Goal: Task Accomplishment & Management: Use online tool/utility

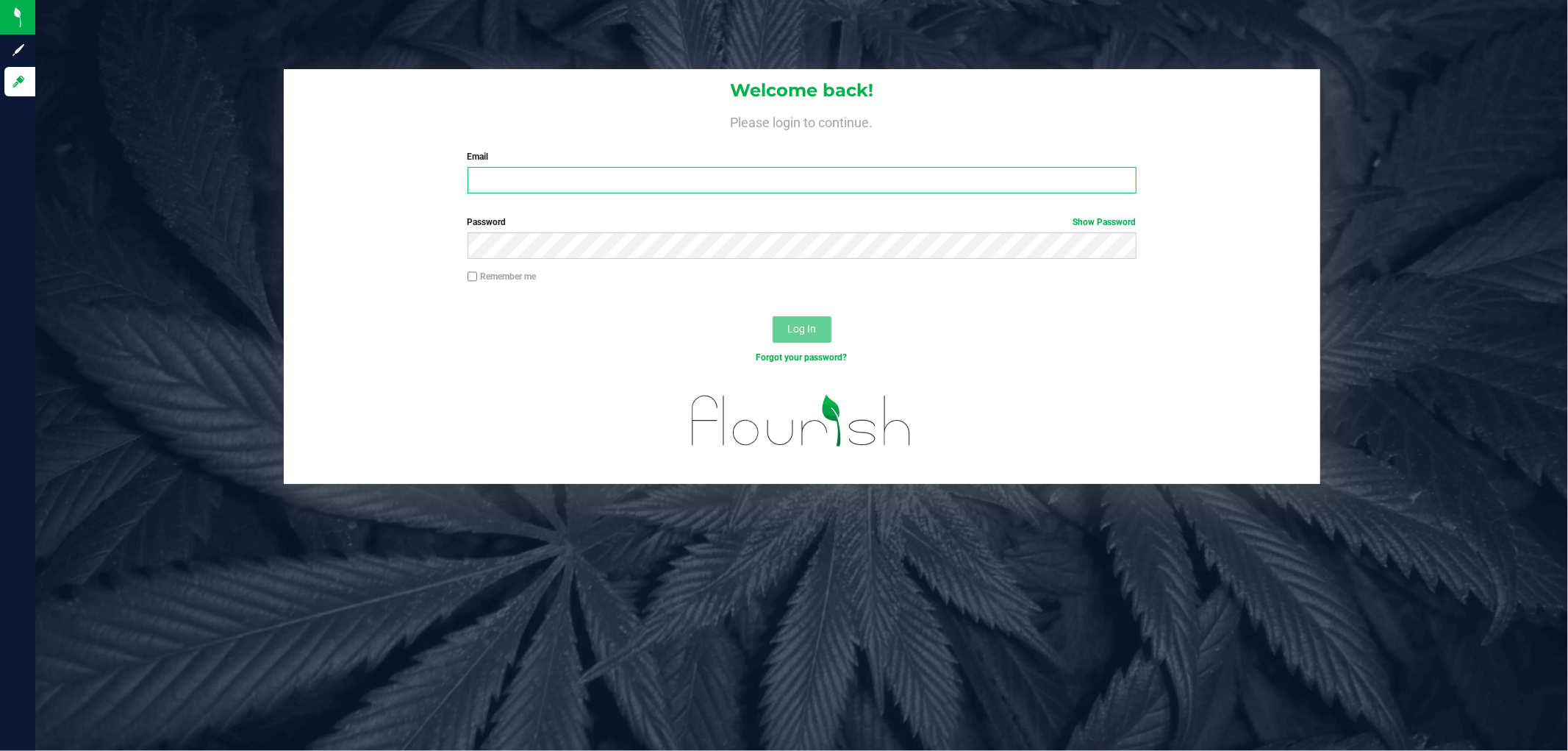
click at [538, 179] on input "Email" at bounding box center [802, 180] width 669 height 27
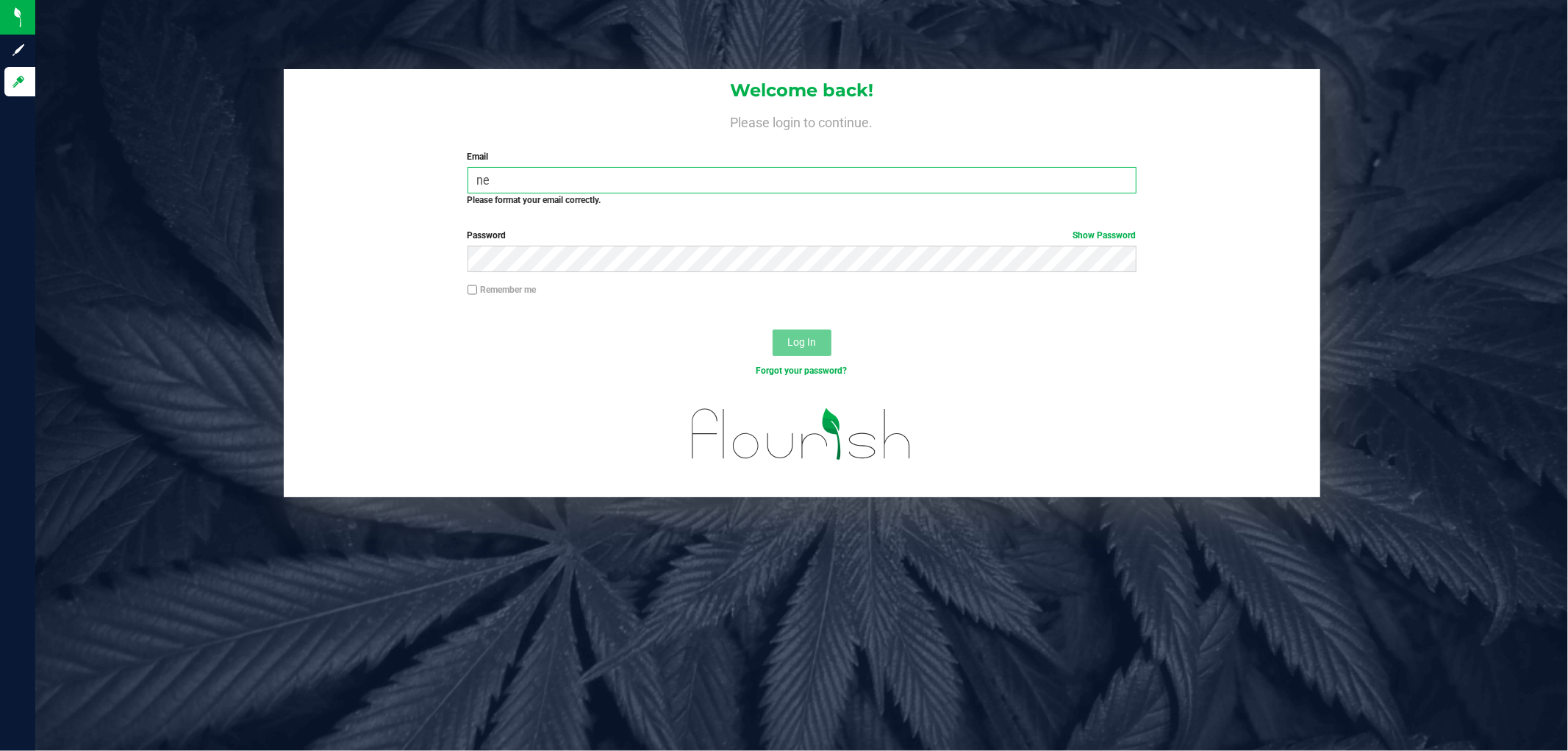
type input "n"
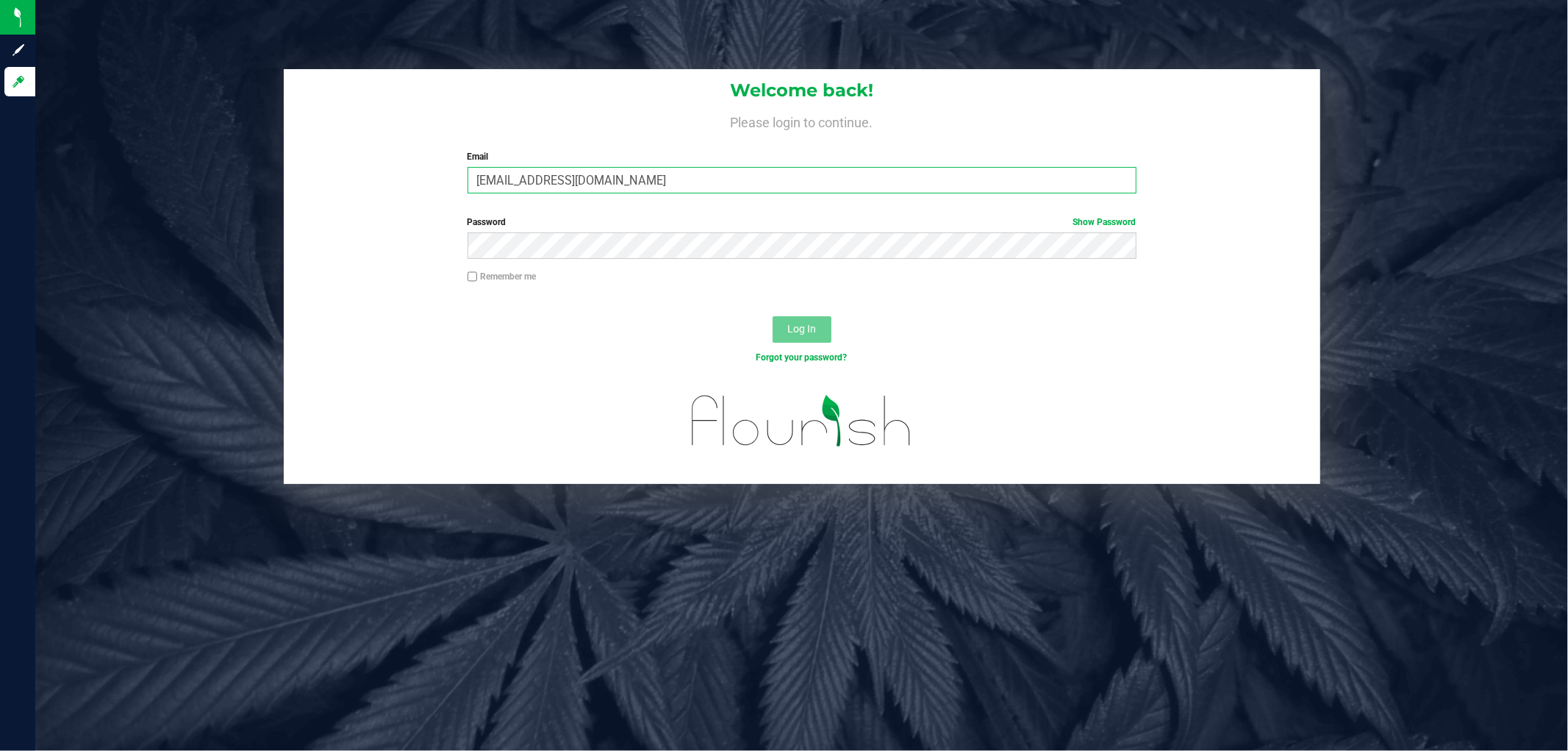
type input "[EMAIL_ADDRESS][DOMAIN_NAME]"
click at [772, 316] on button "Log In" at bounding box center [802, 330] width 59 height 27
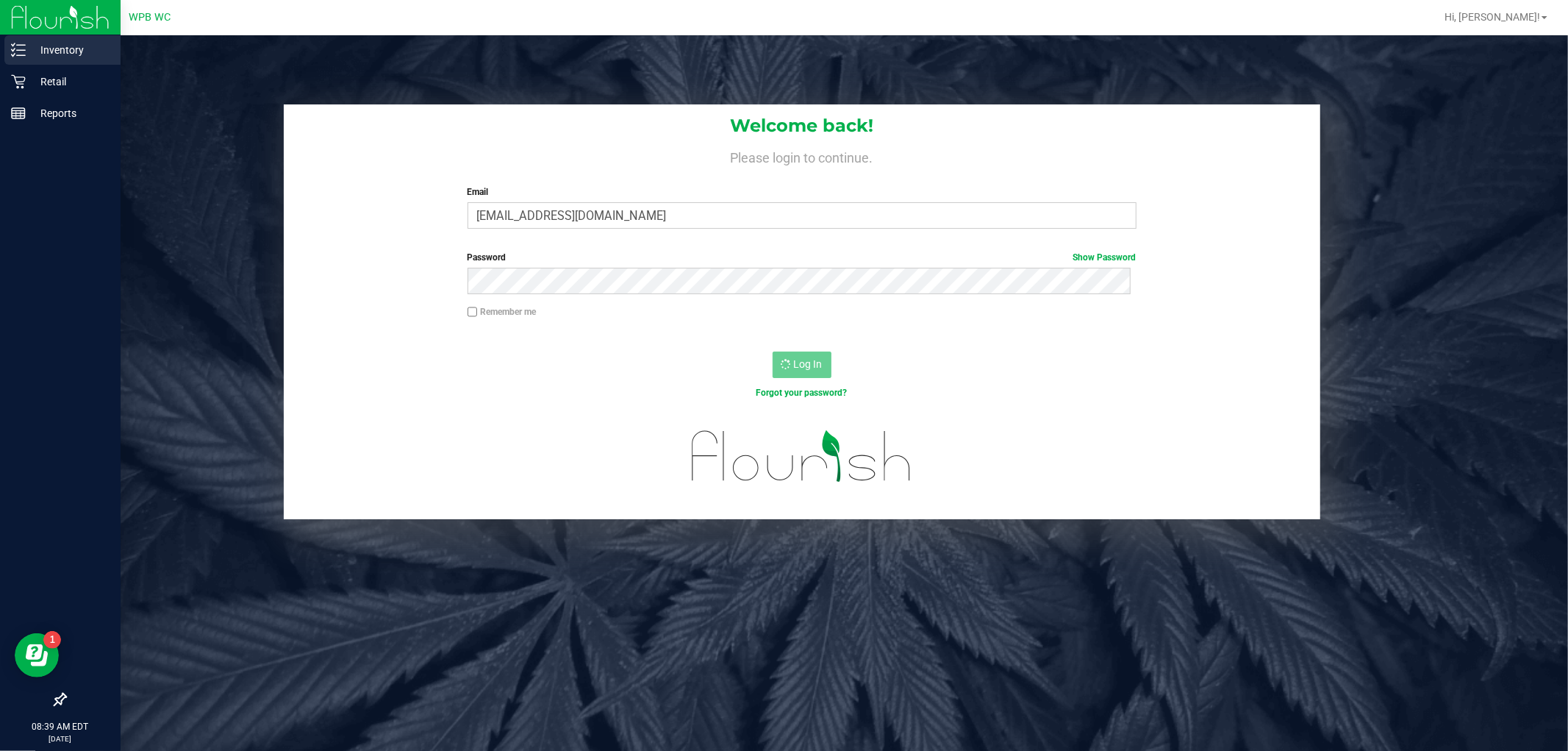
click at [85, 50] on p "Inventory" at bounding box center [70, 50] width 88 height 18
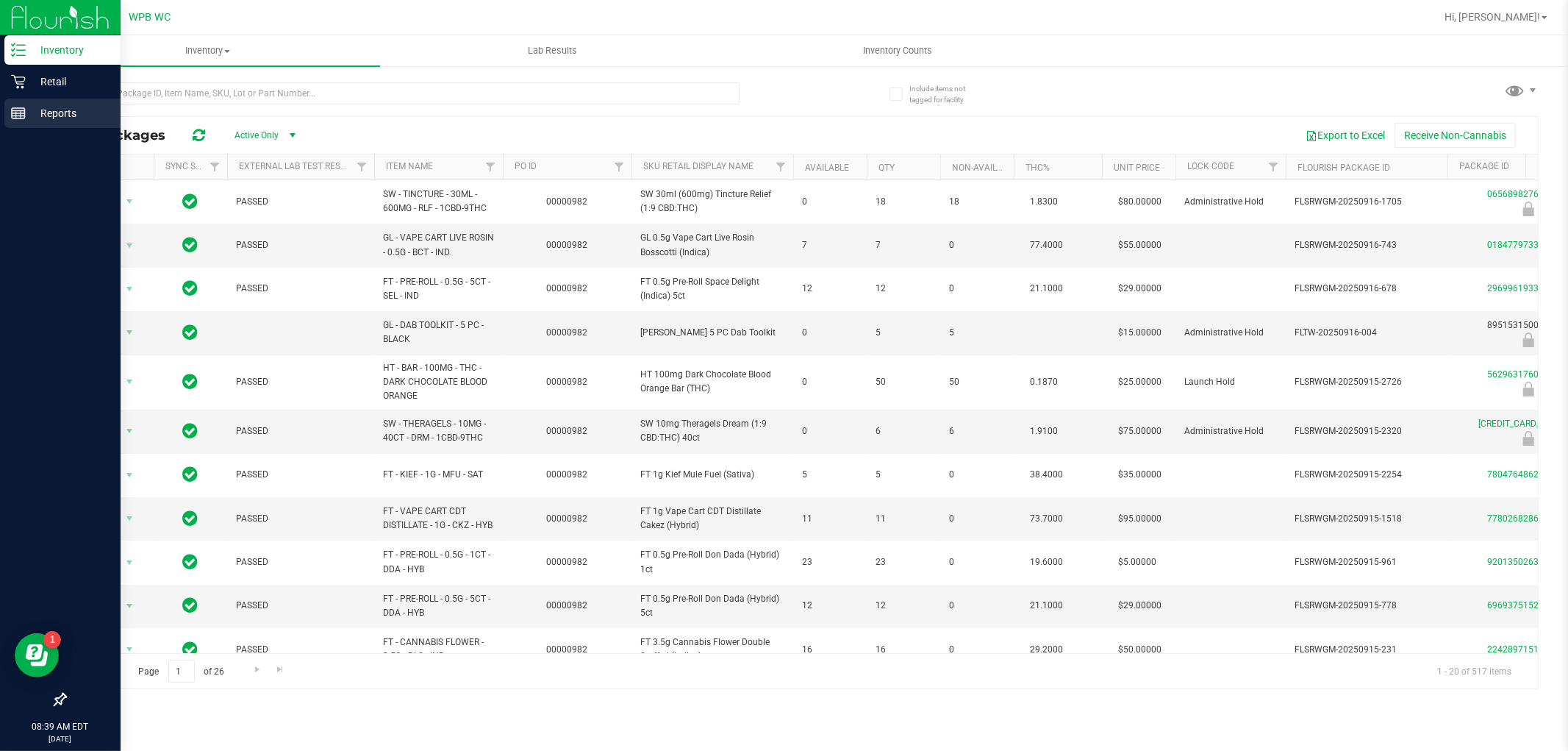
click at [52, 101] on div "Reports" at bounding box center [63, 113] width 116 height 29
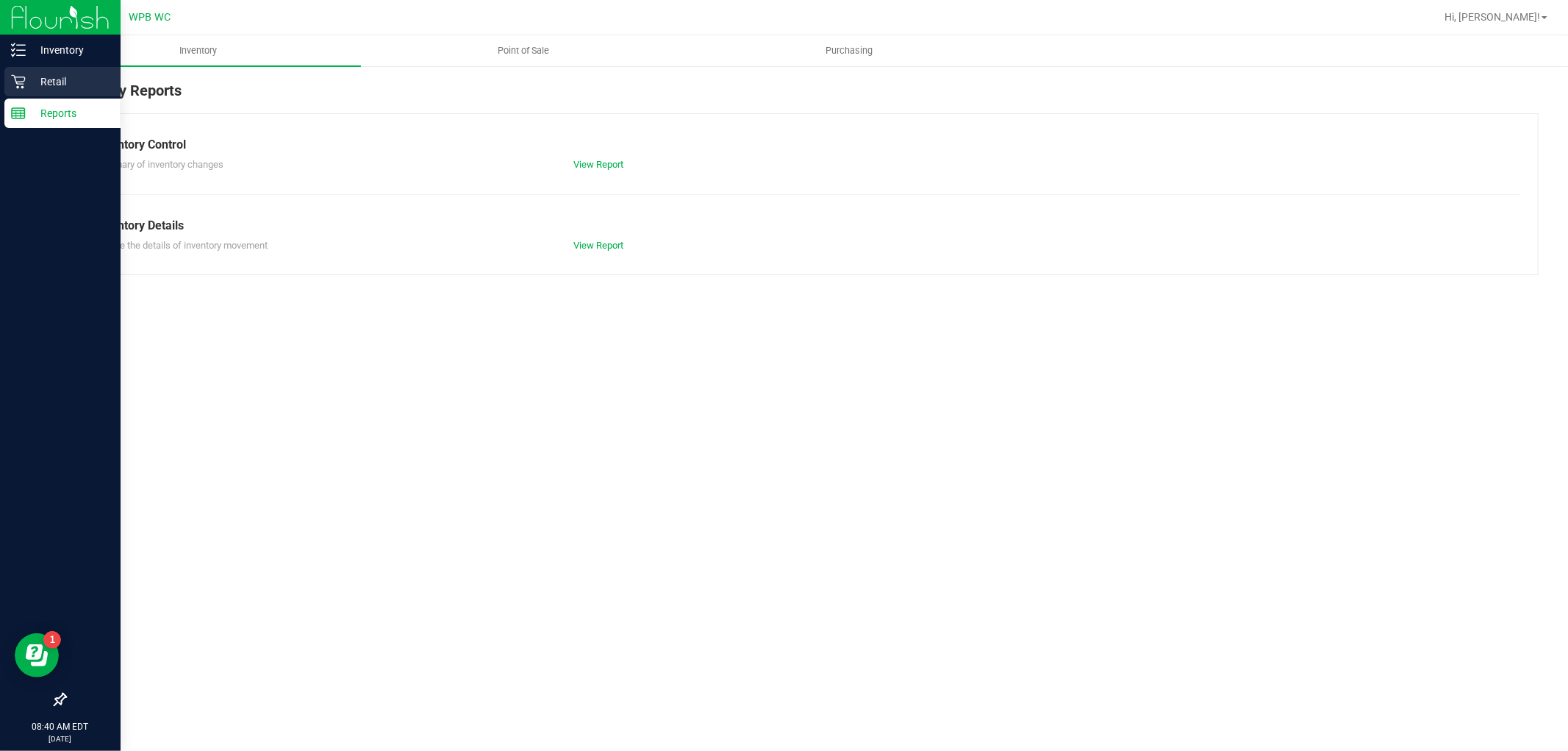
click at [52, 81] on p "Retail" at bounding box center [70, 82] width 88 height 18
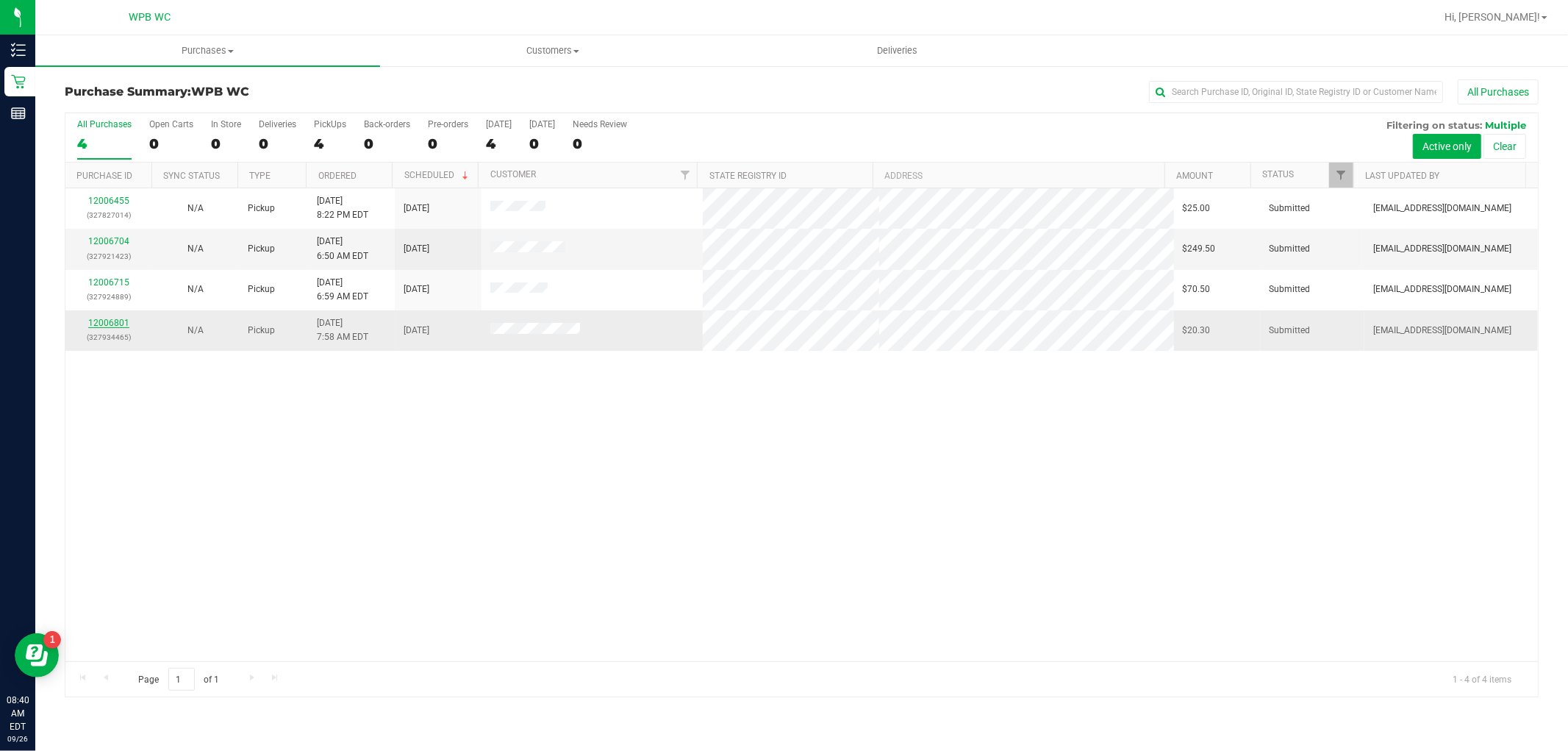
click at [120, 324] on link "12006801" at bounding box center [109, 323] width 41 height 11
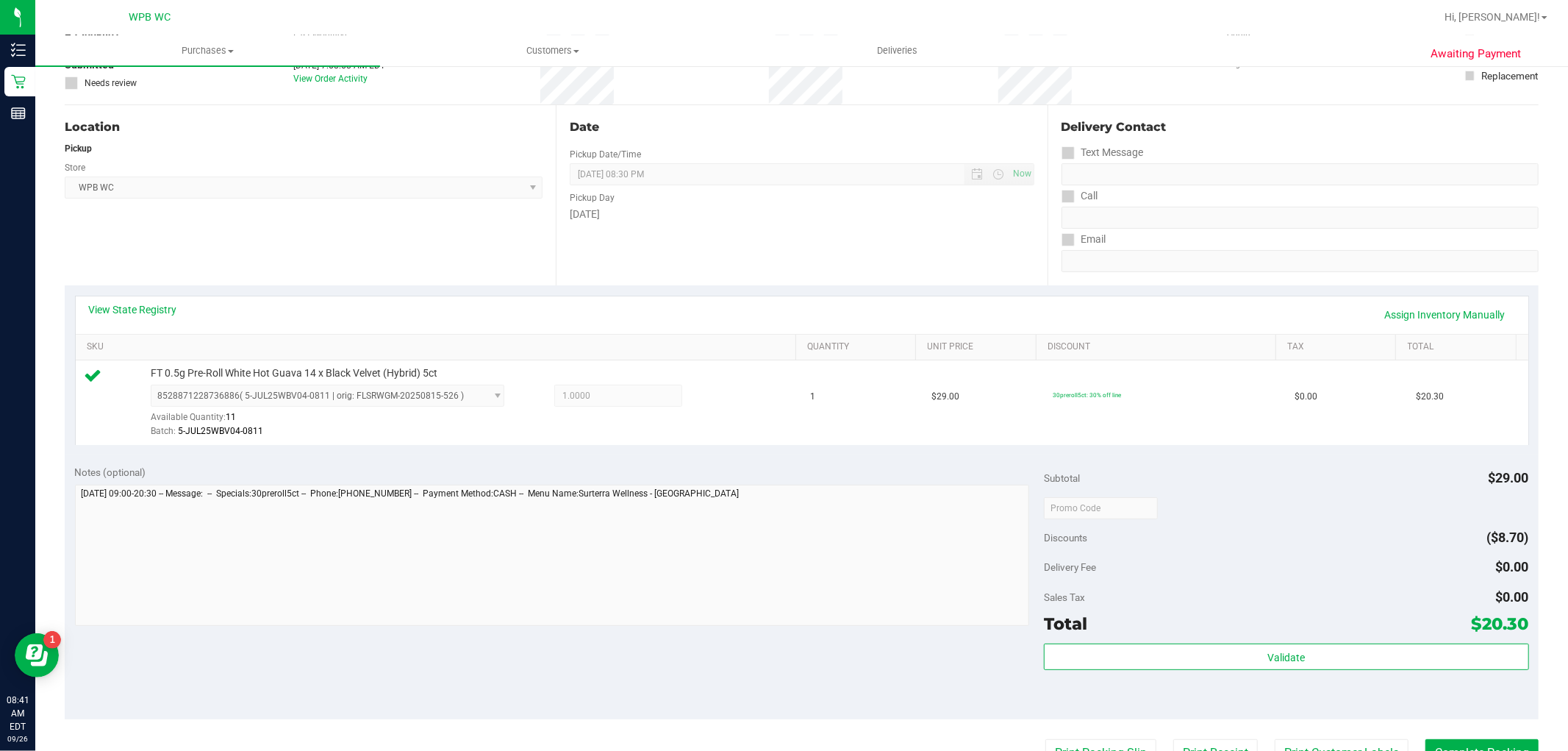
scroll to position [408, 0]
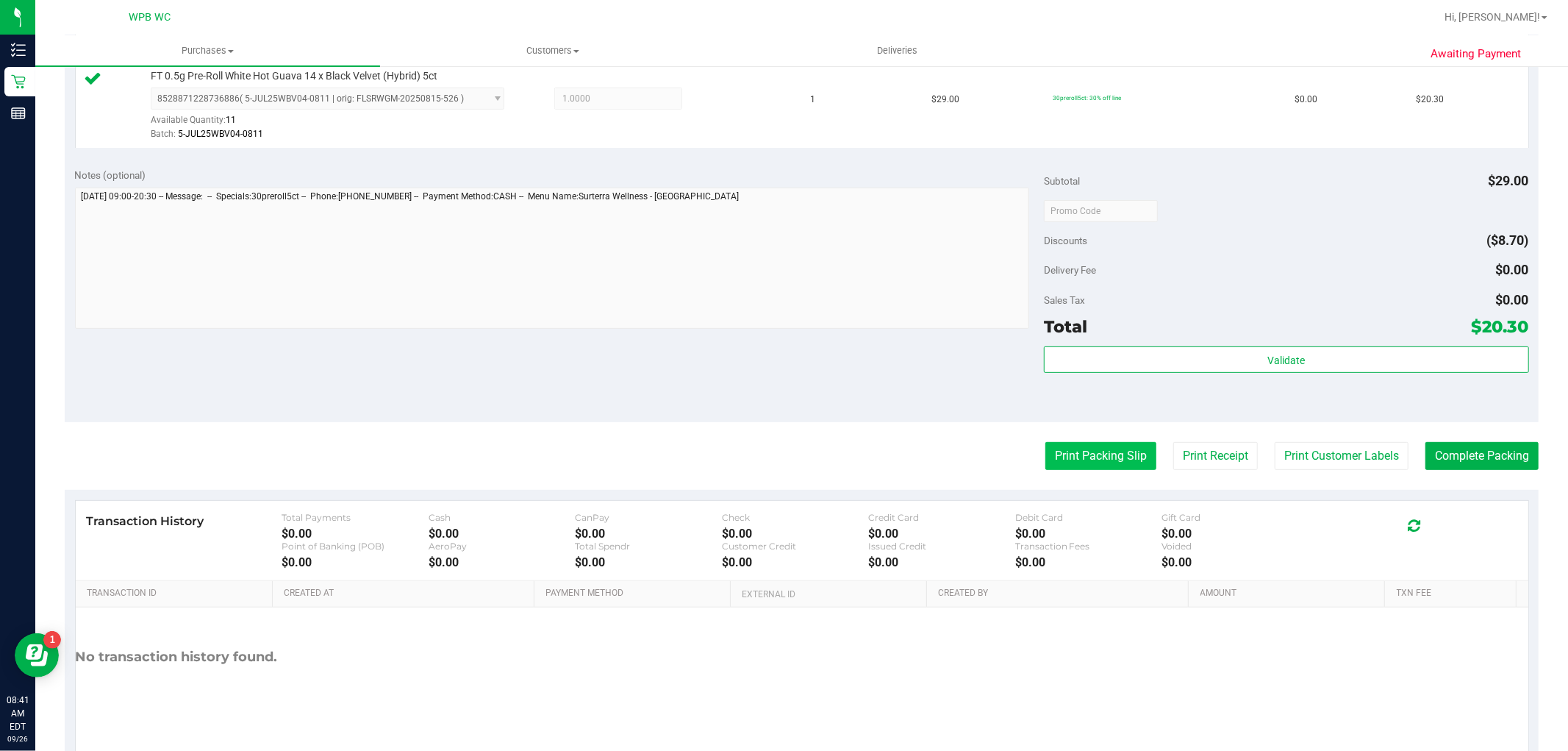
click at [1063, 451] on button "Print Packing Slip" at bounding box center [1101, 455] width 111 height 28
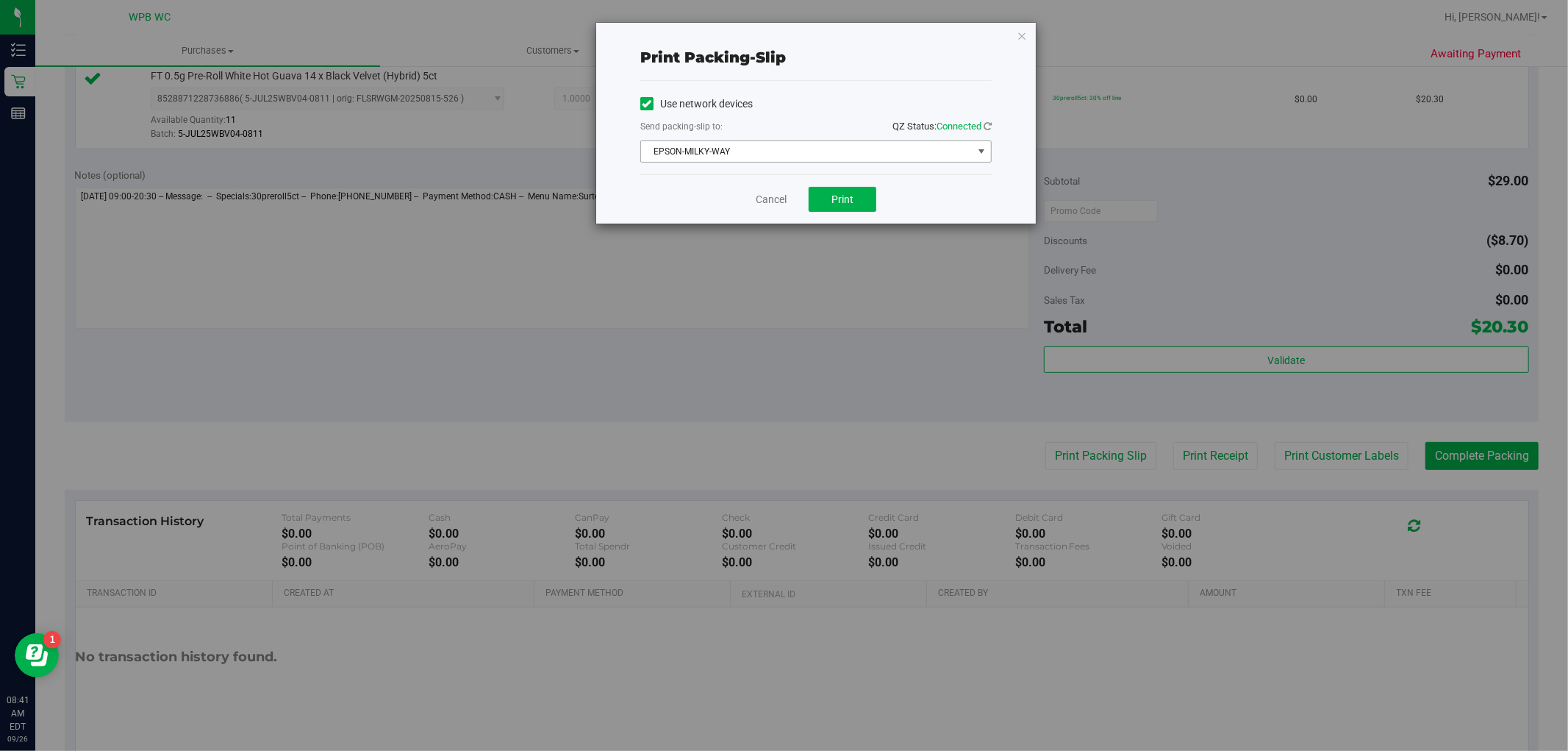
click at [842, 153] on span "EPSON-MILKY-WAY" at bounding box center [806, 151] width 331 height 21
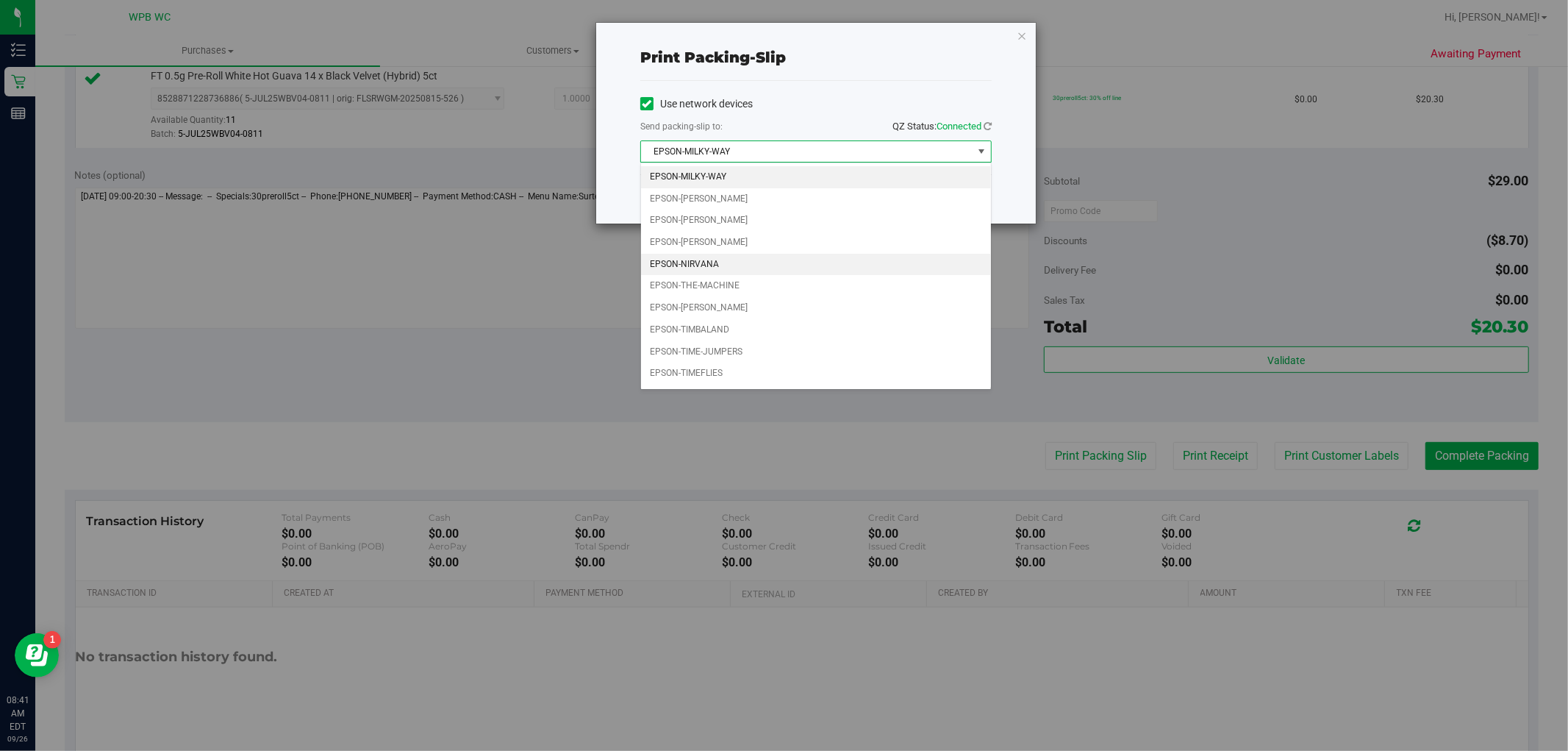
click at [726, 269] on li "EPSON-NIRVANA" at bounding box center [816, 264] width 350 height 22
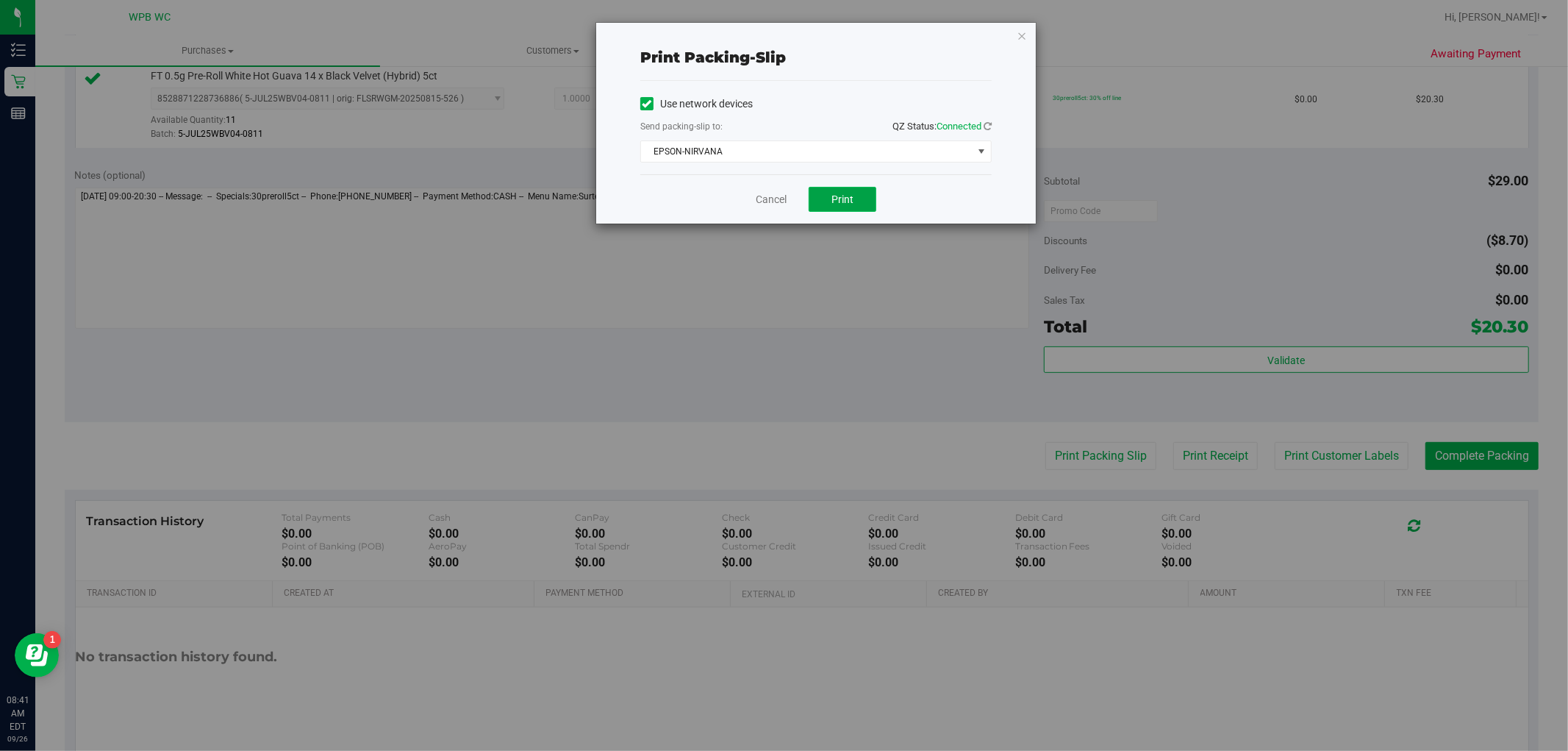
click at [861, 204] on button "Print" at bounding box center [843, 199] width 68 height 25
click at [770, 197] on link "Cancel" at bounding box center [771, 199] width 31 height 15
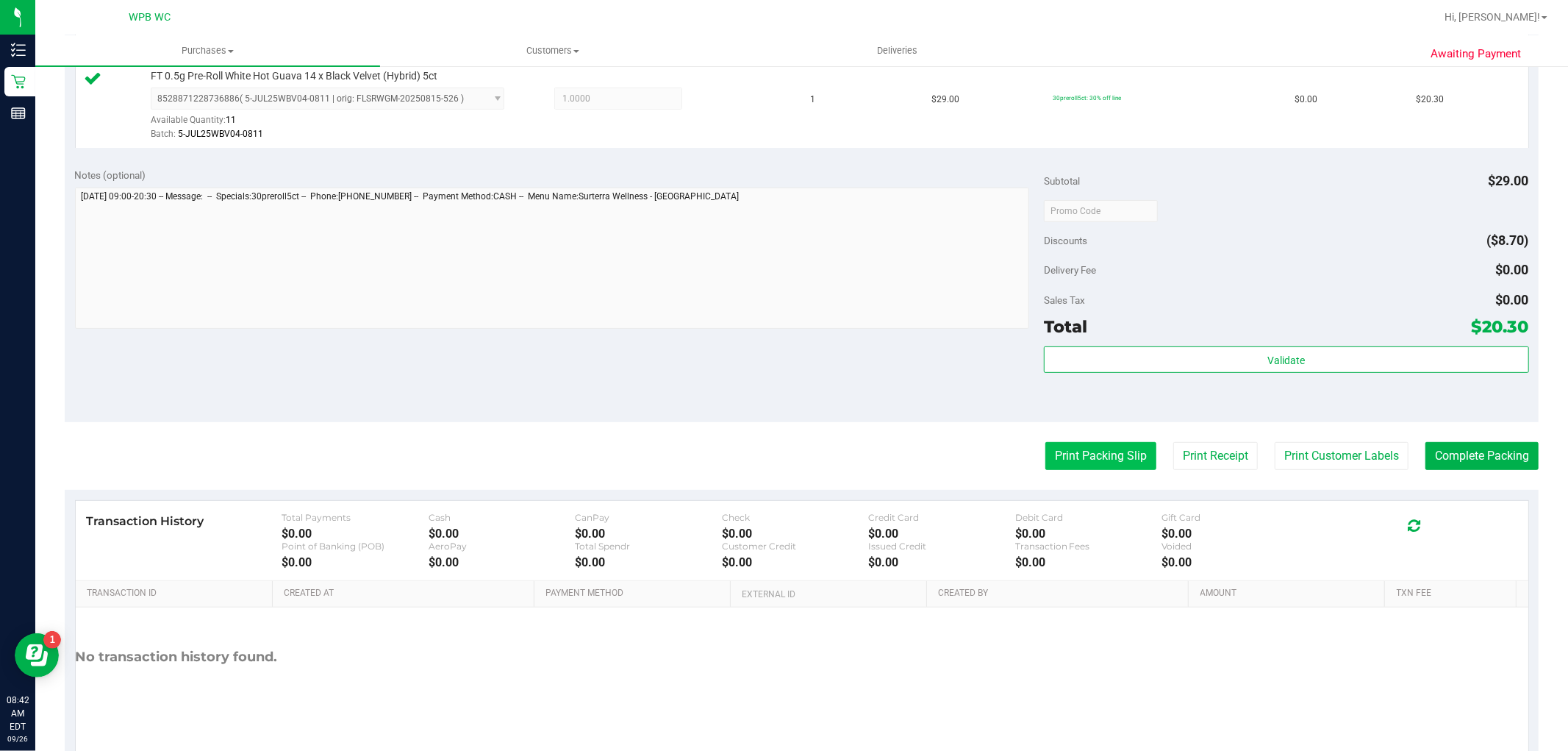
click at [1100, 450] on button "Print Packing Slip" at bounding box center [1101, 455] width 111 height 28
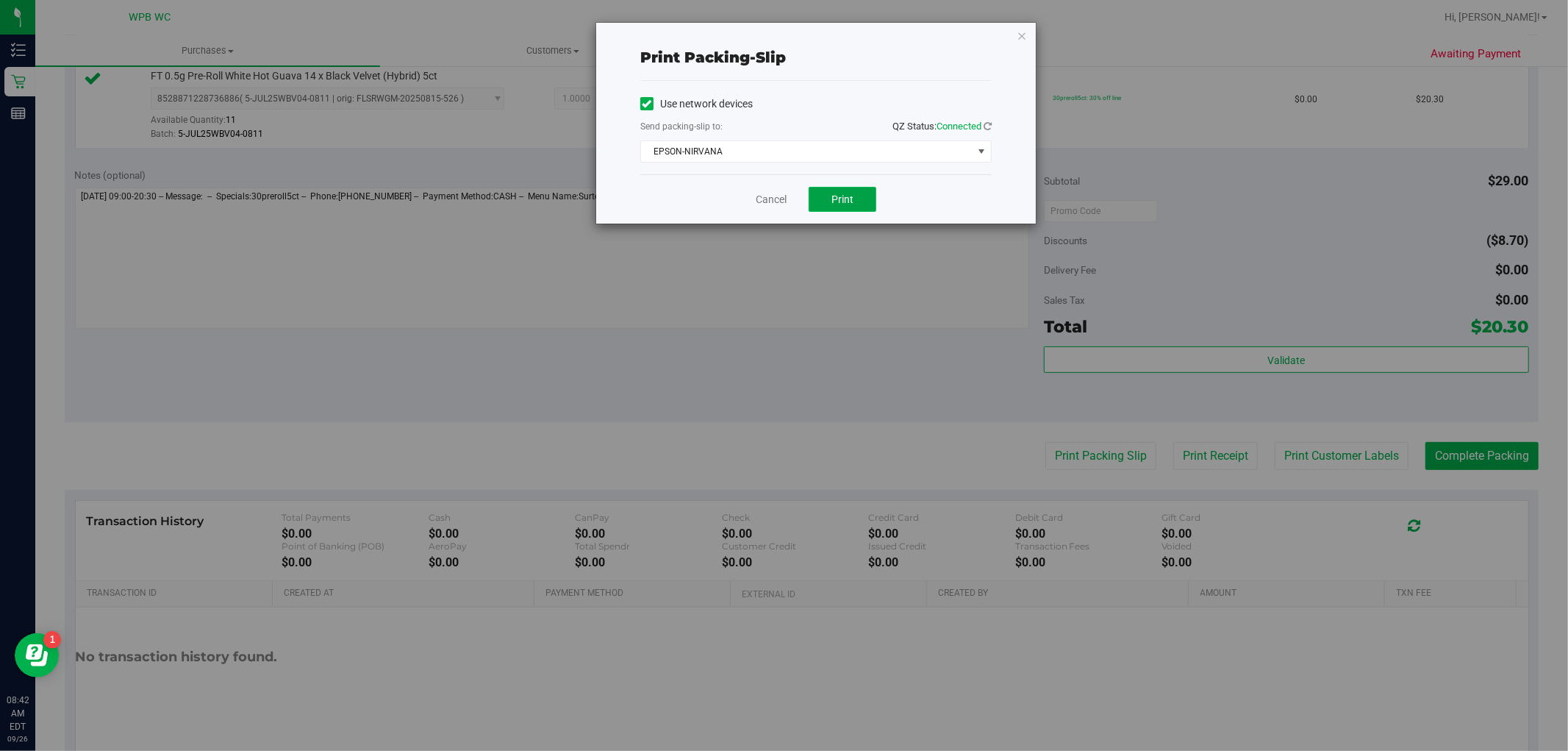
click at [839, 192] on button "Print" at bounding box center [843, 199] width 68 height 25
click at [1025, 30] on icon "button" at bounding box center [1022, 36] width 11 height 18
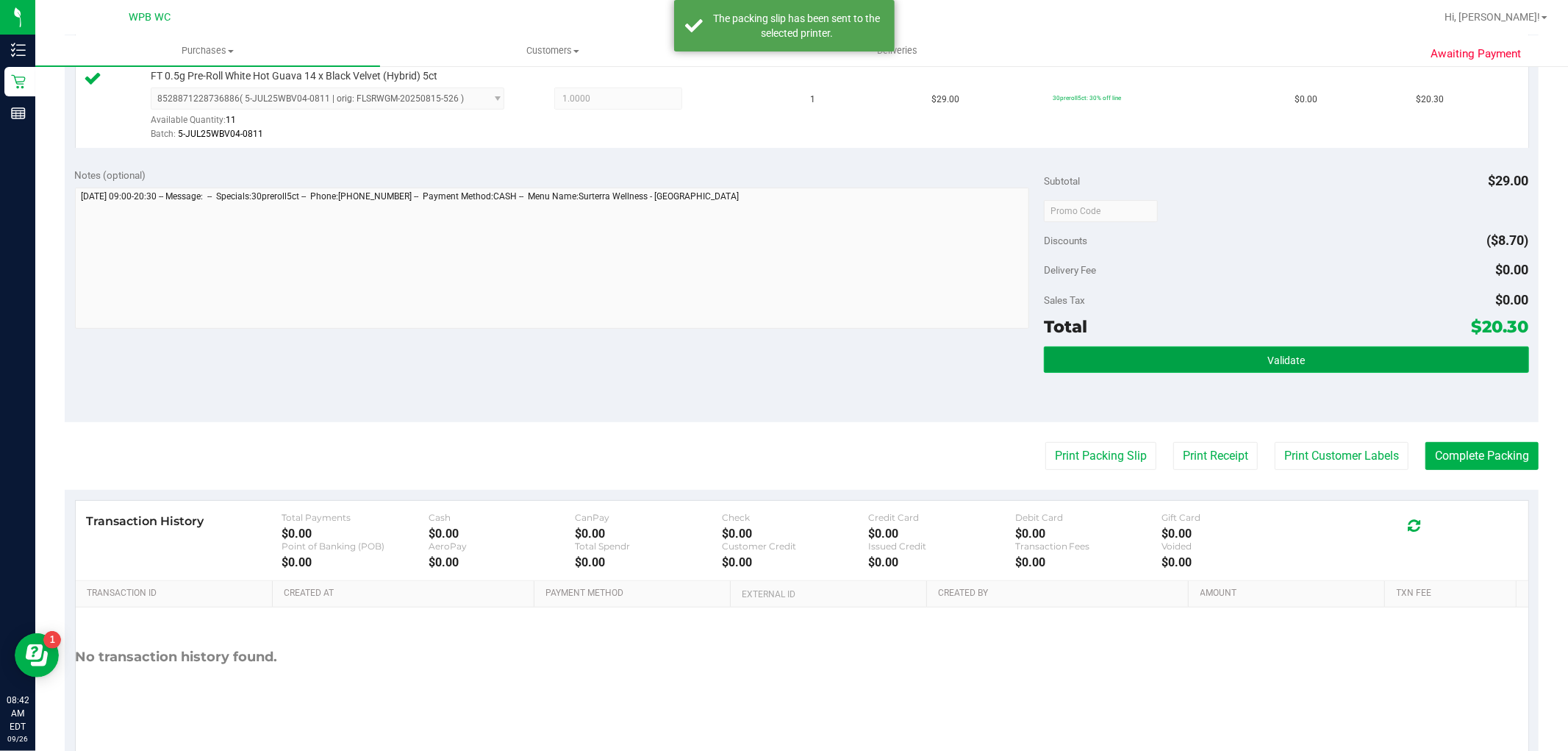
click at [1426, 356] on button "Validate" at bounding box center [1286, 360] width 485 height 27
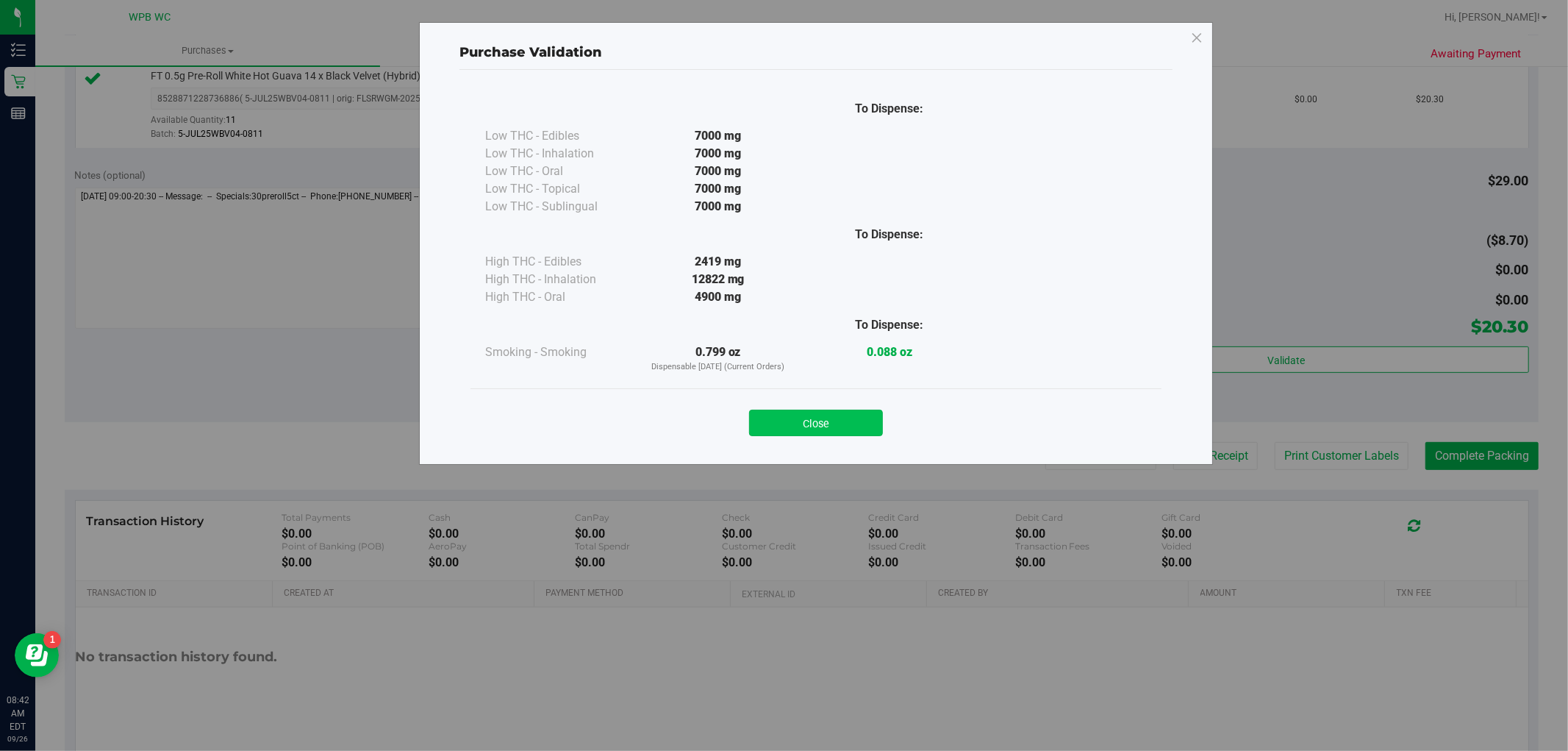
click at [801, 410] on button "Close" at bounding box center [816, 423] width 134 height 27
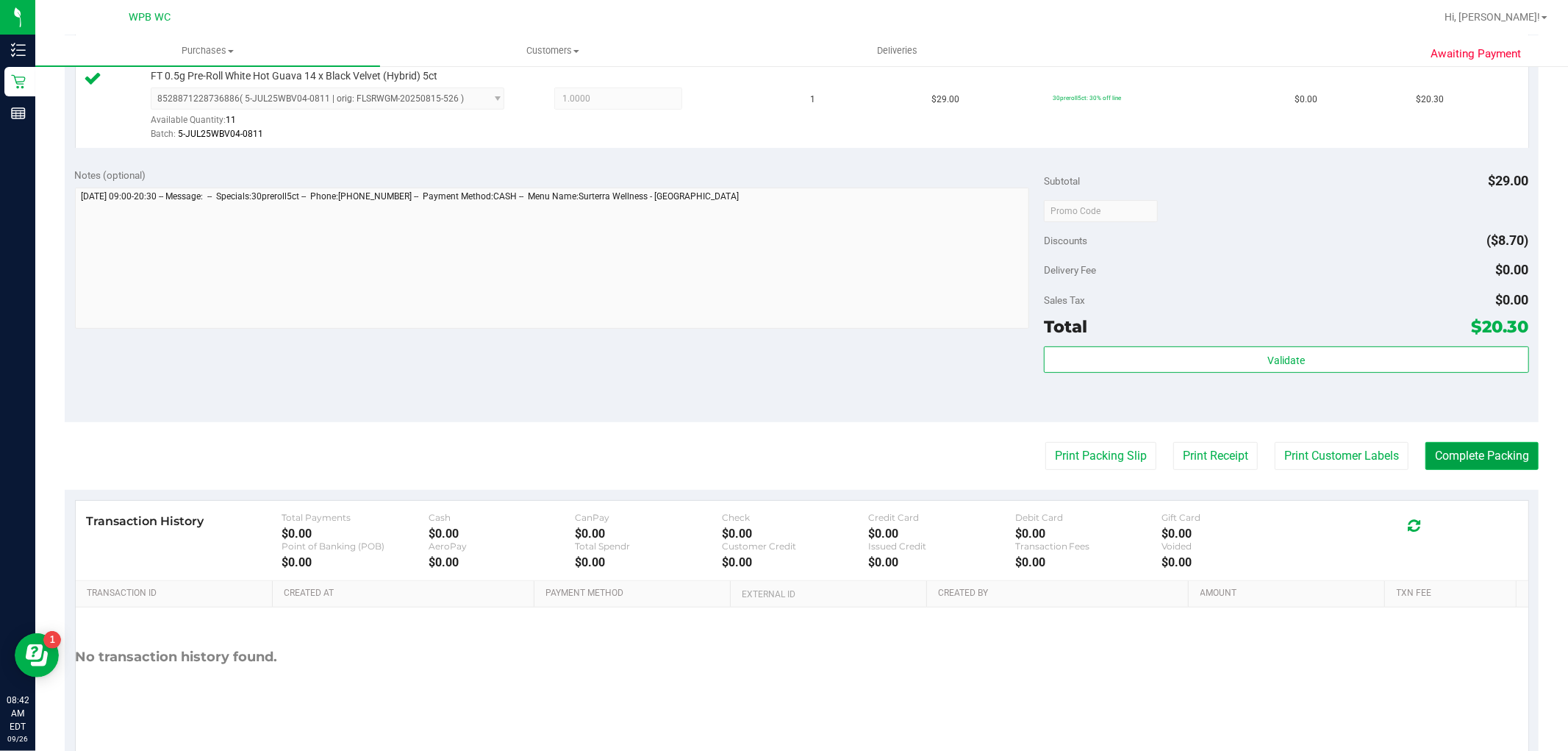
click at [1446, 459] on button "Complete Packing" at bounding box center [1482, 455] width 113 height 28
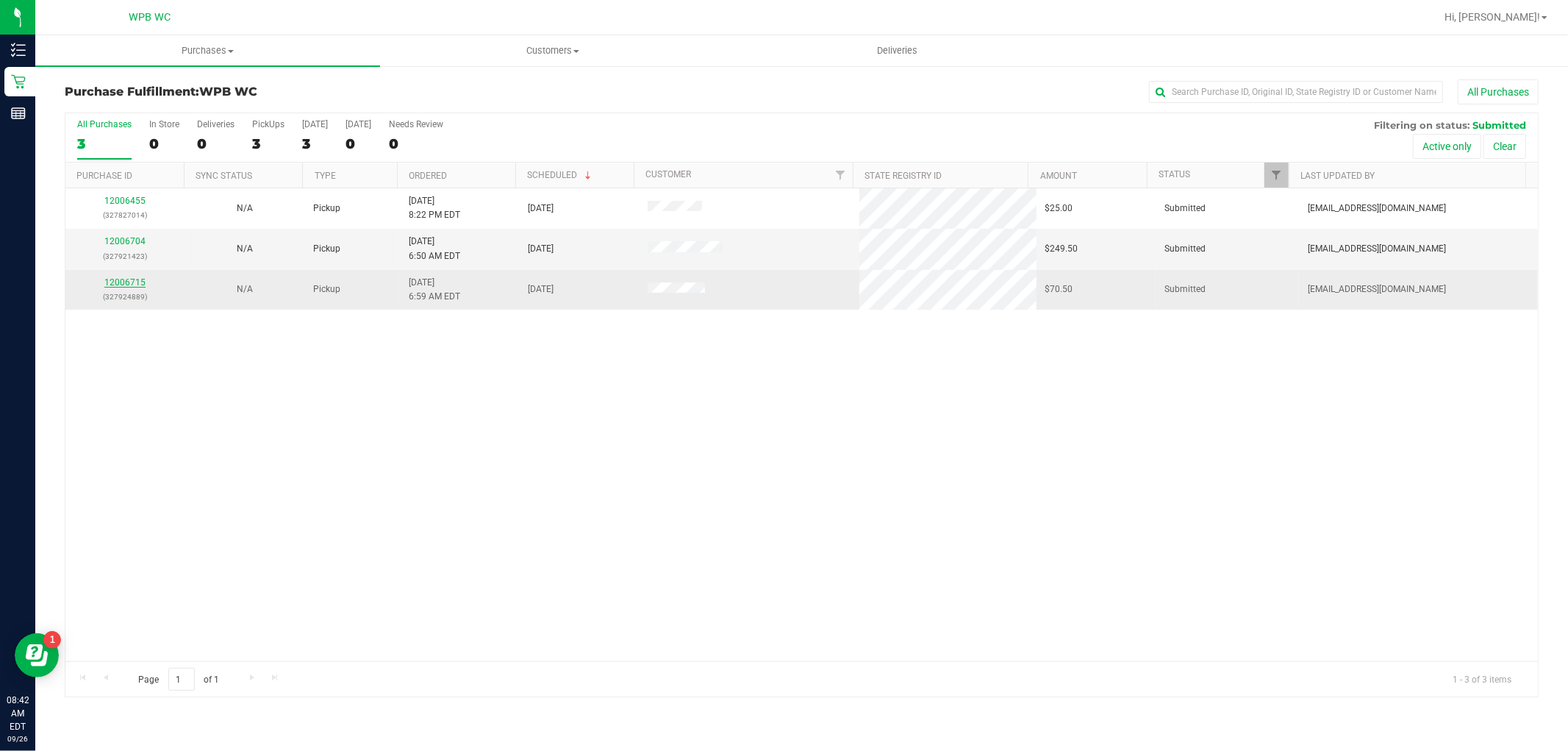
click at [121, 280] on link "12006715" at bounding box center [125, 282] width 41 height 11
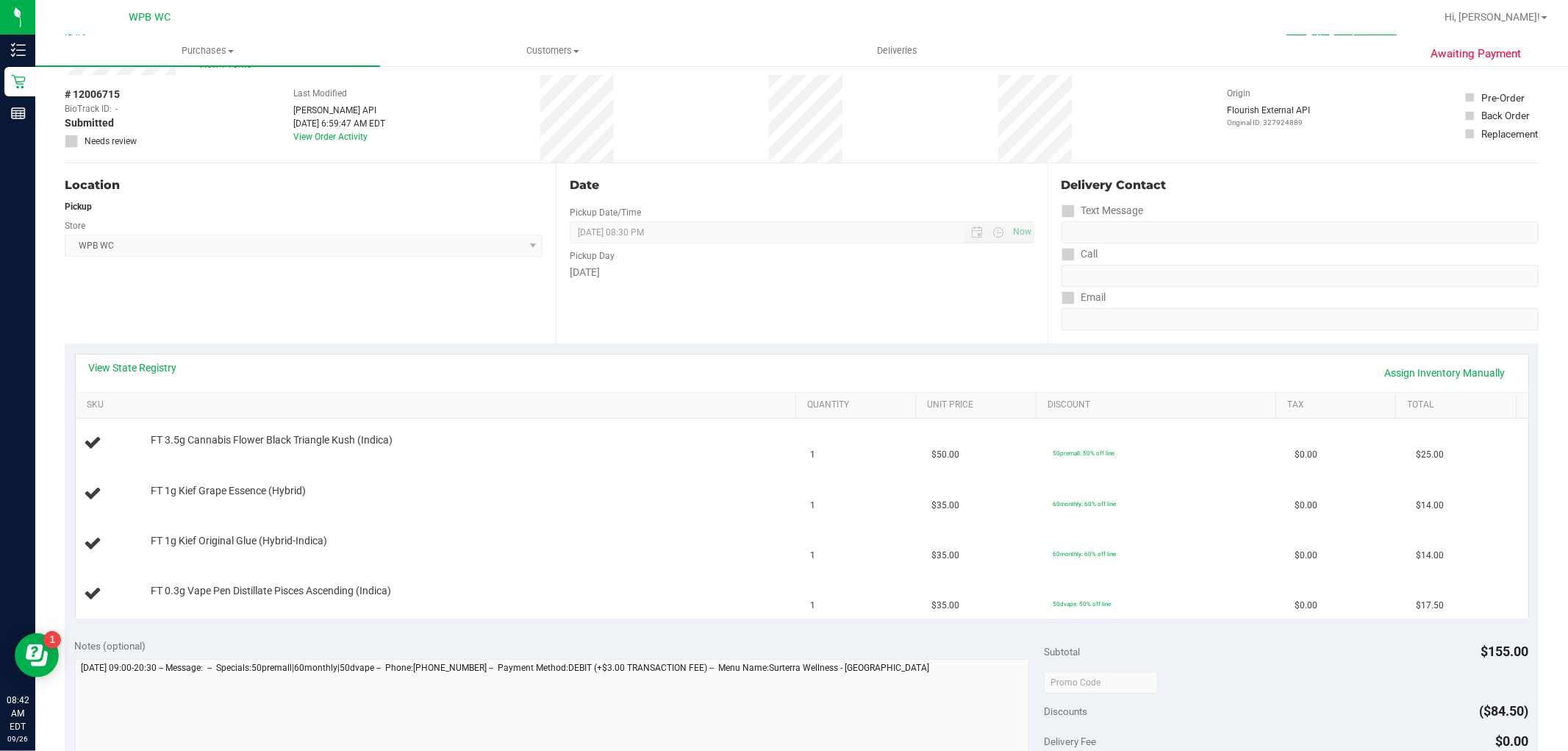
scroll to position [81, 0]
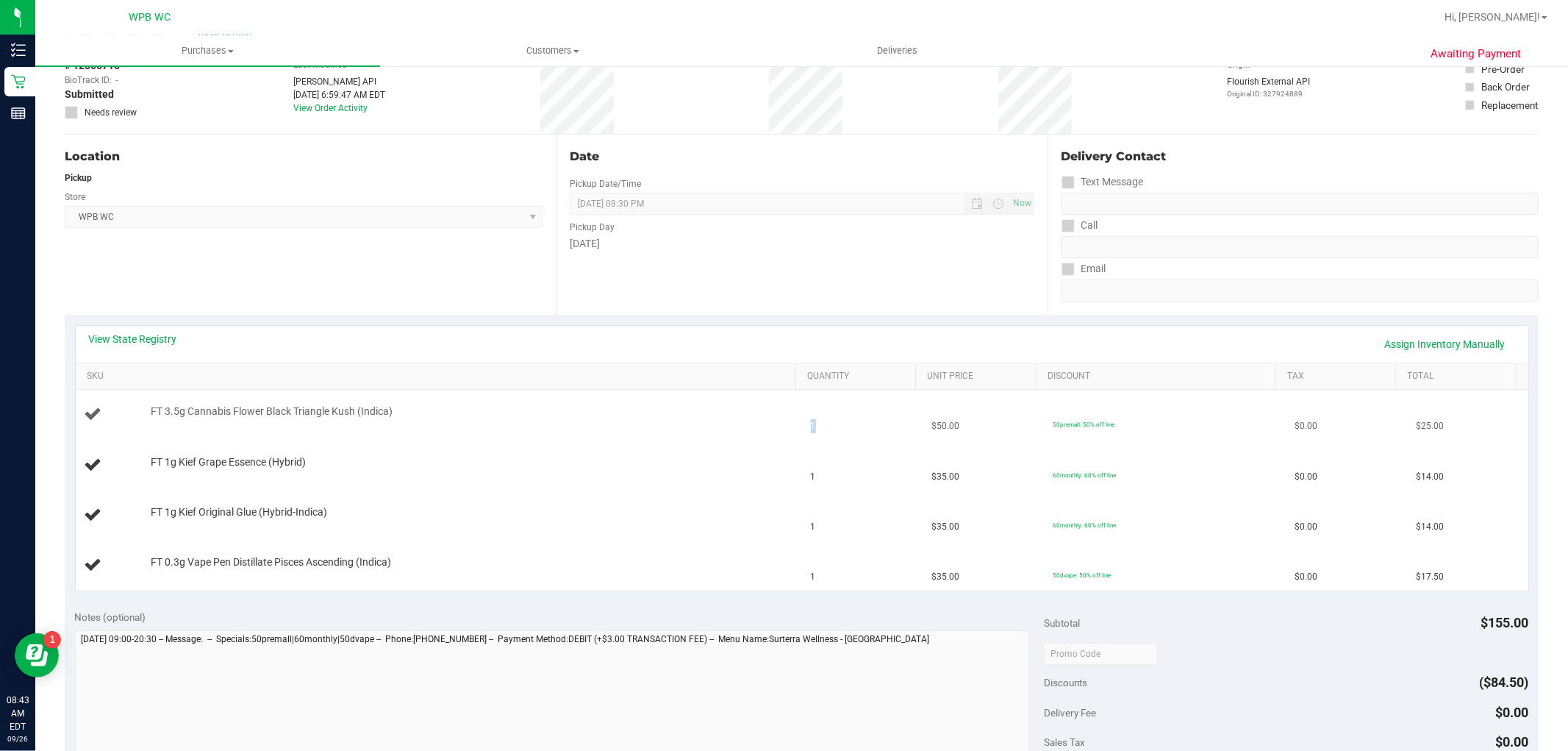
drag, startPoint x: 798, startPoint y: 429, endPoint x: 788, endPoint y: 429, distance: 10.0
click at [802, 429] on td "1" at bounding box center [863, 414] width 121 height 50
click at [722, 430] on td "FT 3.5g Cannabis Flower Black Triangle Kush (Indica)" at bounding box center [438, 414] width 726 height 50
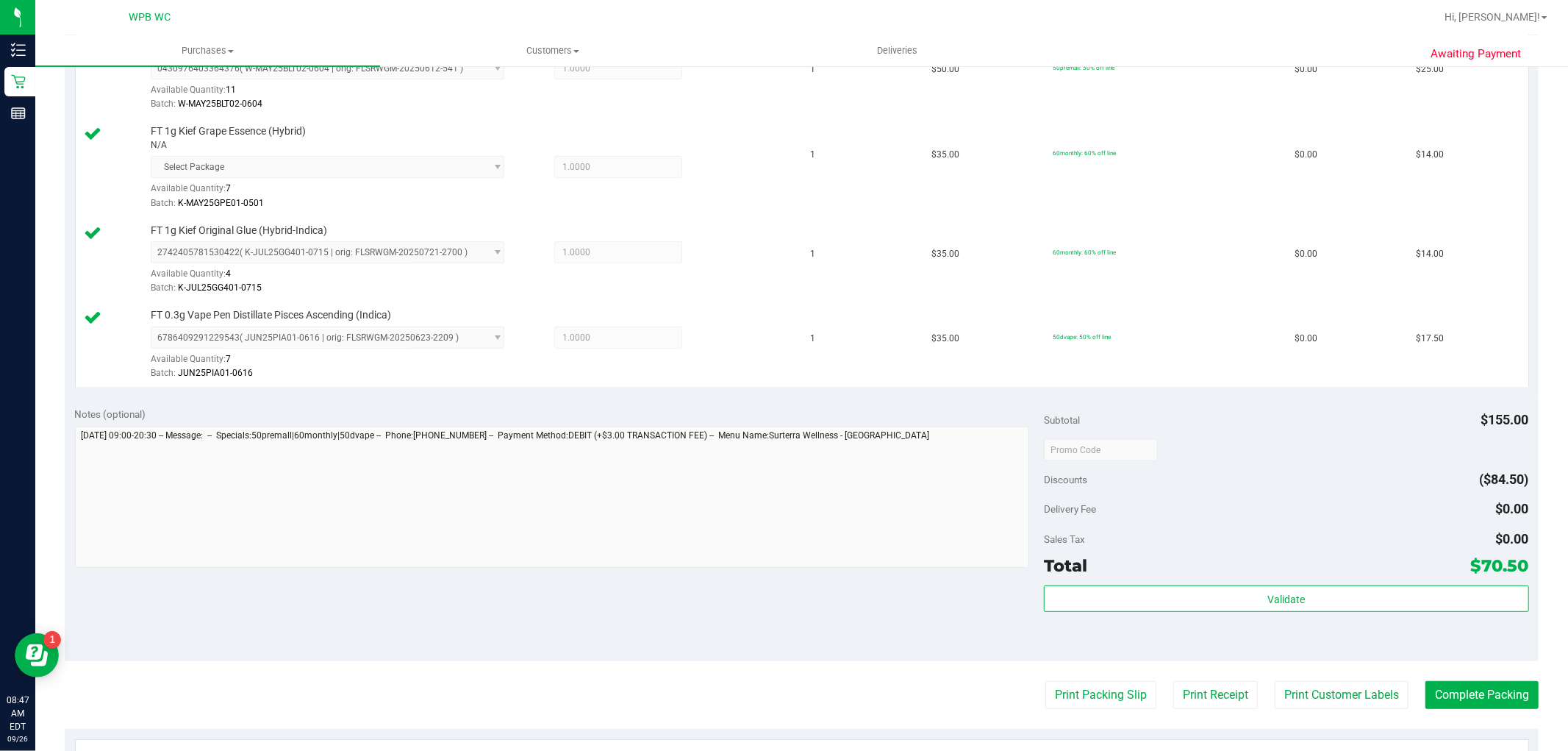
scroll to position [572, 0]
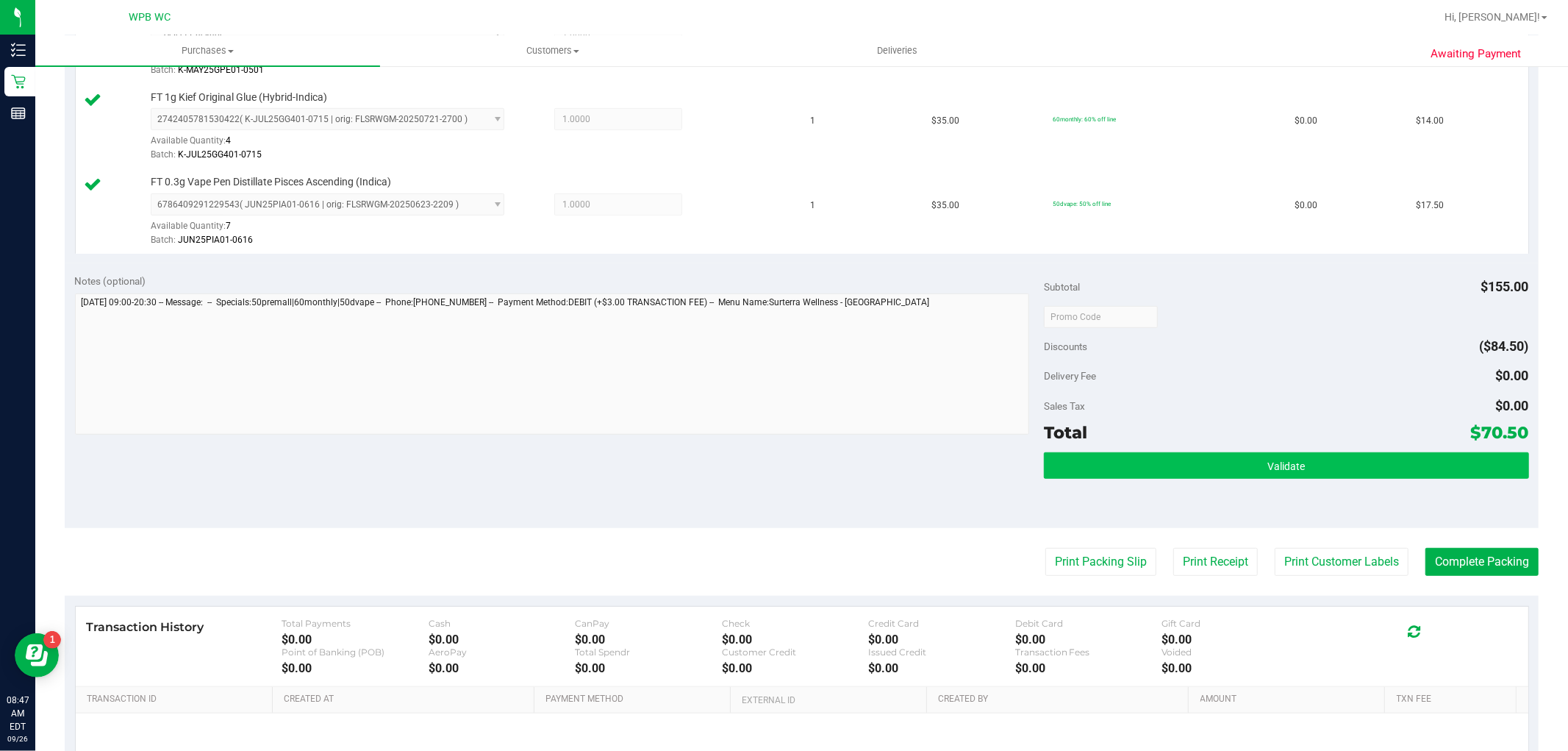
drag, startPoint x: 1151, startPoint y: 483, endPoint x: 1178, endPoint y: 474, distance: 28.5
click at [1153, 481] on div "Validate" at bounding box center [1286, 485] width 485 height 66
click at [1189, 468] on button "Validate" at bounding box center [1286, 465] width 485 height 27
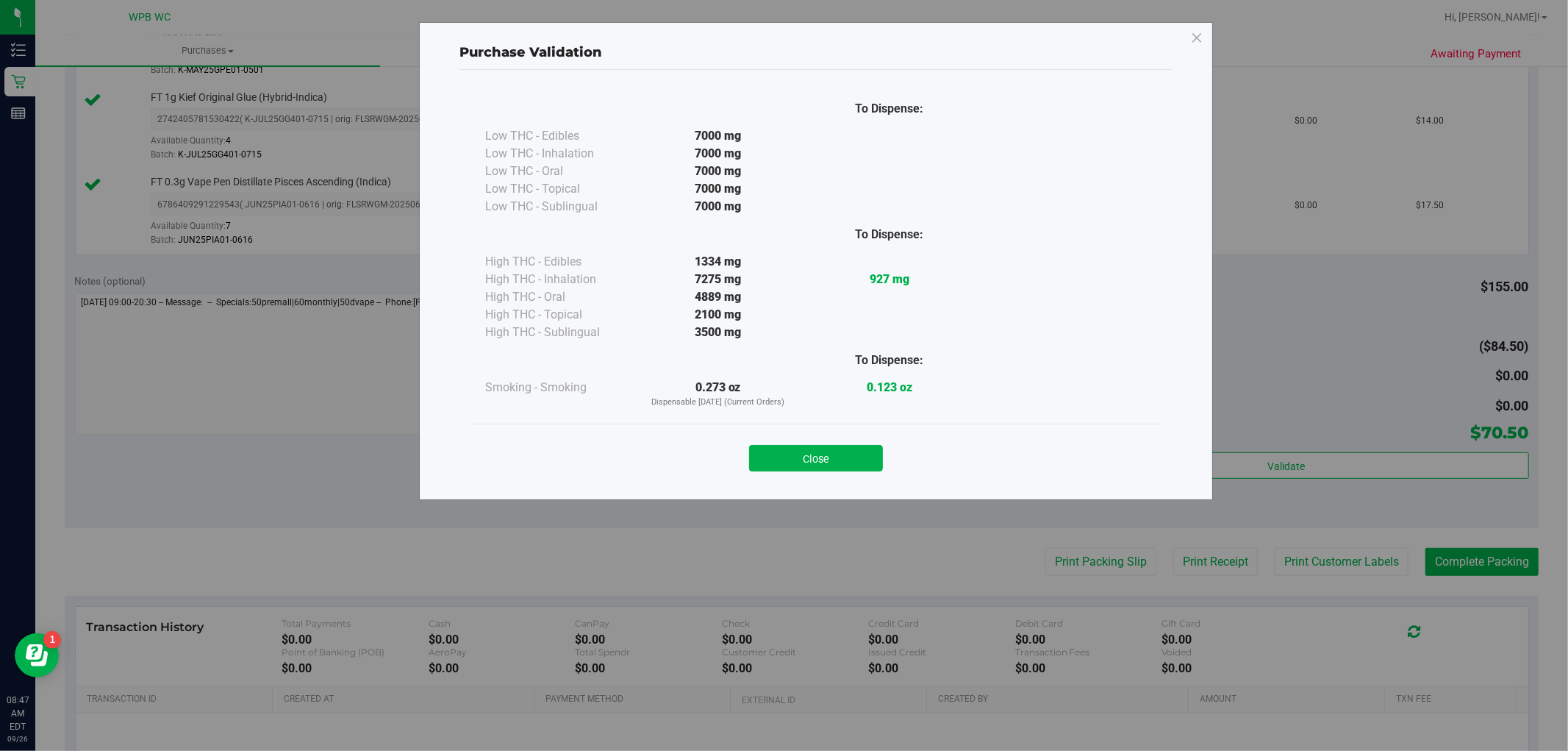
click at [818, 443] on div "Close" at bounding box center [815, 453] width 669 height 37
click at [822, 448] on button "Close" at bounding box center [816, 458] width 134 height 27
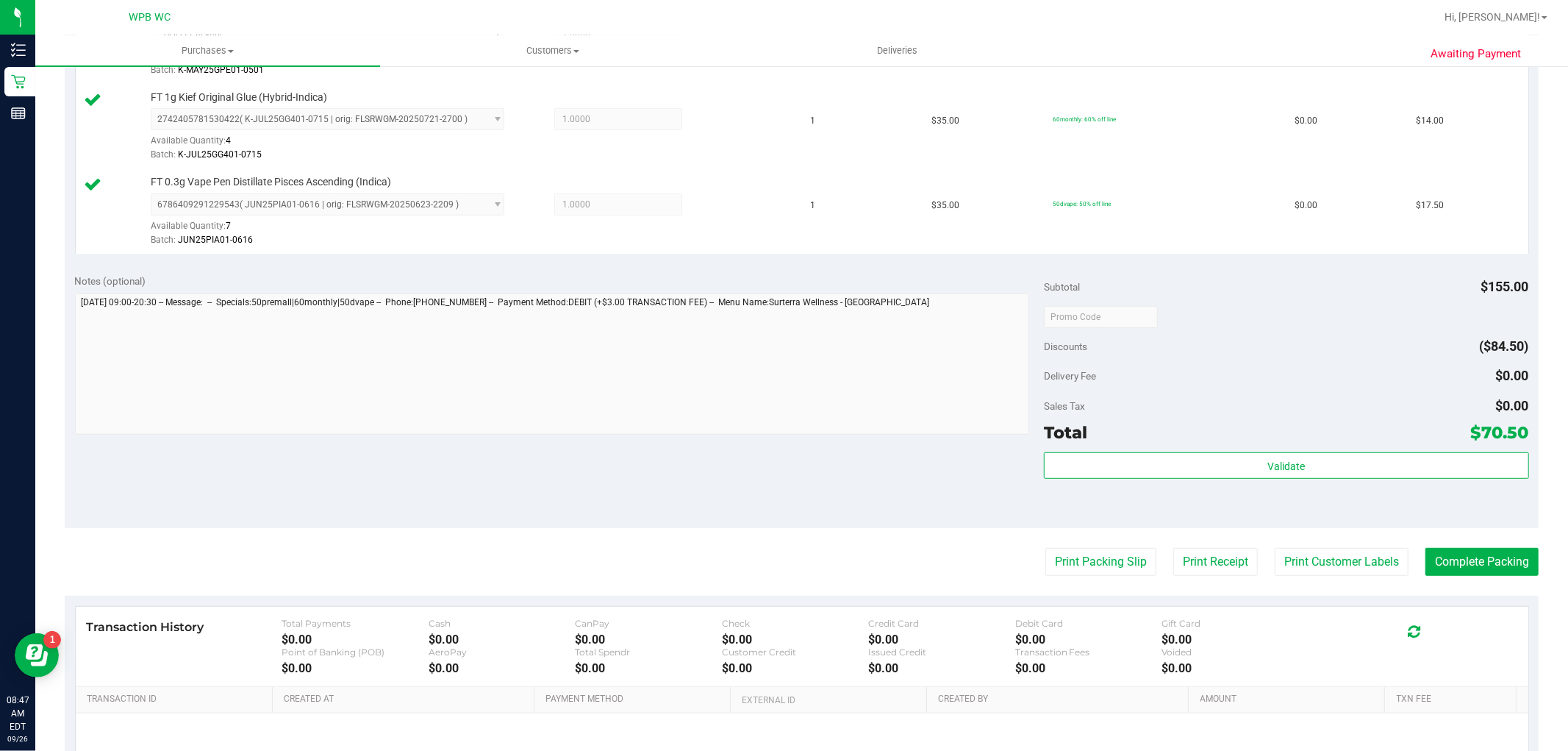
drag, startPoint x: 1068, startPoint y: 538, endPoint x: 1072, endPoint y: 547, distance: 9.8
click at [1068, 538] on purchase-details "Back Edit Purchase Cancel Purchase View Profile # 12006715 BioTrack ID: - Submi…" at bounding box center [801, 189] width 1474 height 1363
drag, startPoint x: 1072, startPoint y: 547, endPoint x: 1072, endPoint y: 561, distance: 14.0
click at [1072, 555] on purchase-details "Back Edit Purchase Cancel Purchase View Profile # 12006715 BioTrack ID: - Submi…" at bounding box center [801, 189] width 1474 height 1363
click at [1072, 561] on button "Print Packing Slip" at bounding box center [1101, 561] width 111 height 28
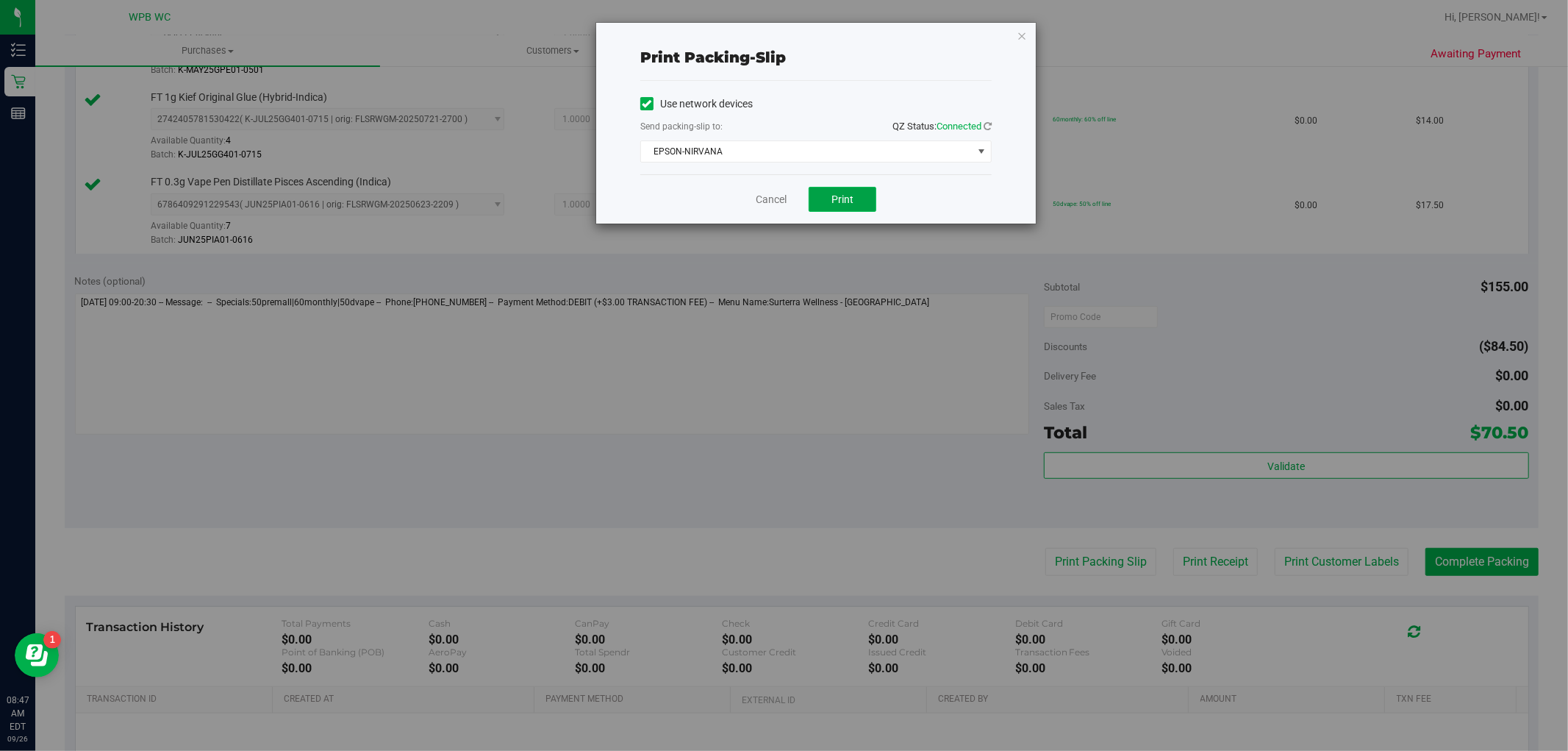
click at [846, 196] on span "Print" at bounding box center [842, 199] width 22 height 12
drag, startPoint x: 1031, startPoint y: 35, endPoint x: 1013, endPoint y: 39, distance: 18.4
click at [1030, 35] on div "Print packing-slip Use network devices Send packing-slip to: QZ Status: Connect…" at bounding box center [816, 123] width 439 height 201
click at [1010, 40] on div "Print packing-slip Use network devices Send packing-slip to: QZ Status: Connect…" at bounding box center [816, 123] width 439 height 201
click at [1016, 40] on div "Print packing-slip Use network devices Send packing-slip to: QZ Status: Connect…" at bounding box center [816, 123] width 439 height 201
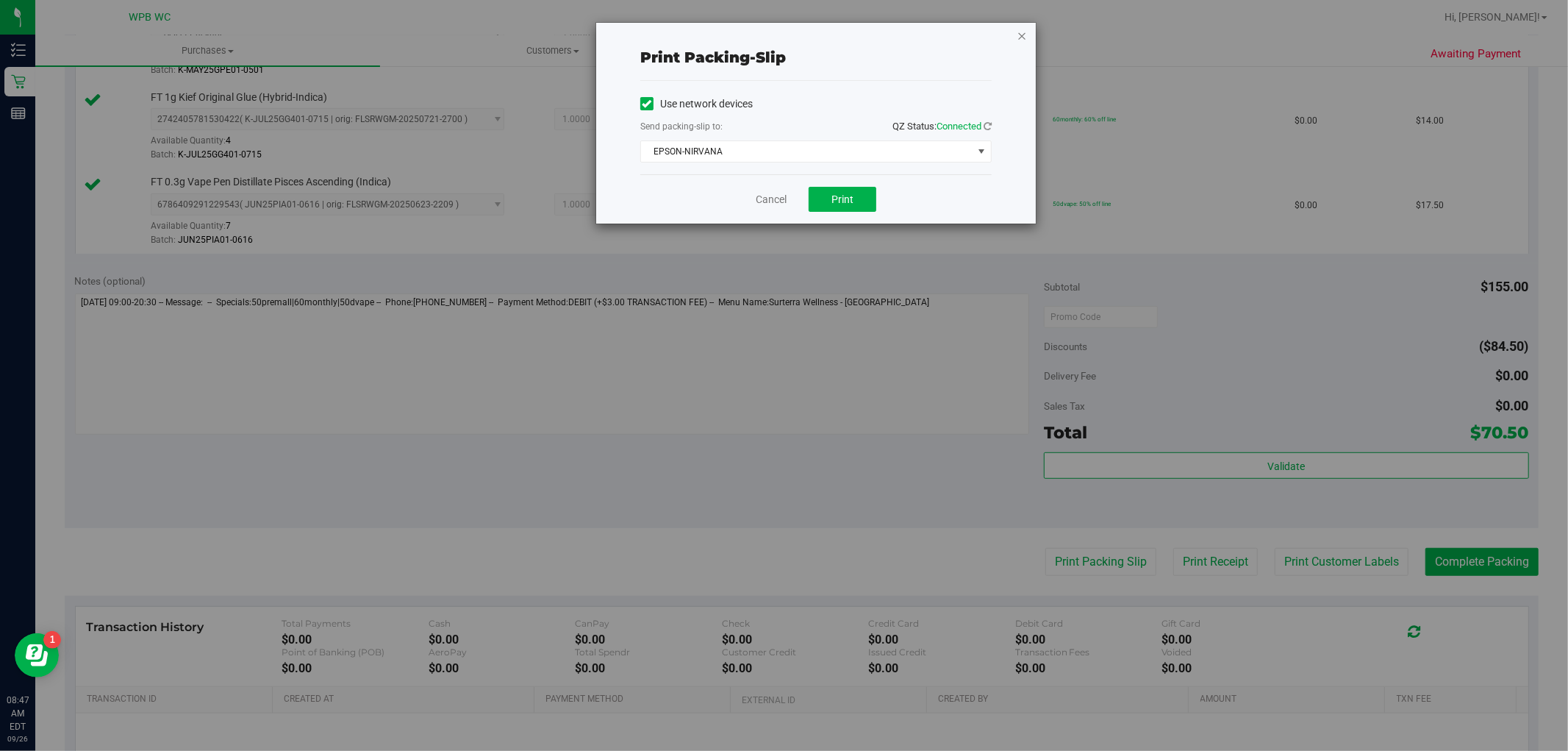
click at [1025, 39] on icon "button" at bounding box center [1022, 36] width 11 height 18
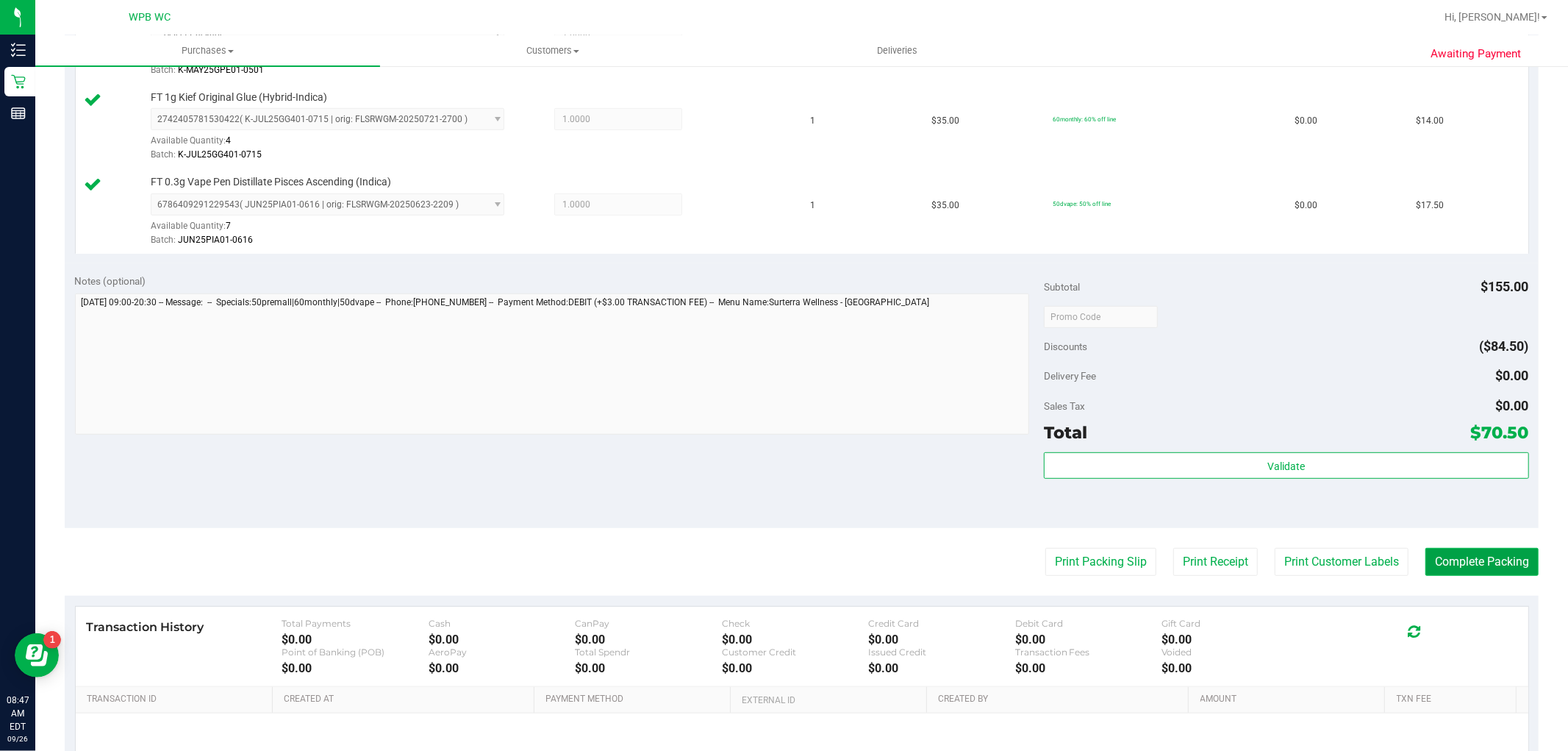
click at [1471, 552] on button "Complete Packing" at bounding box center [1482, 561] width 113 height 28
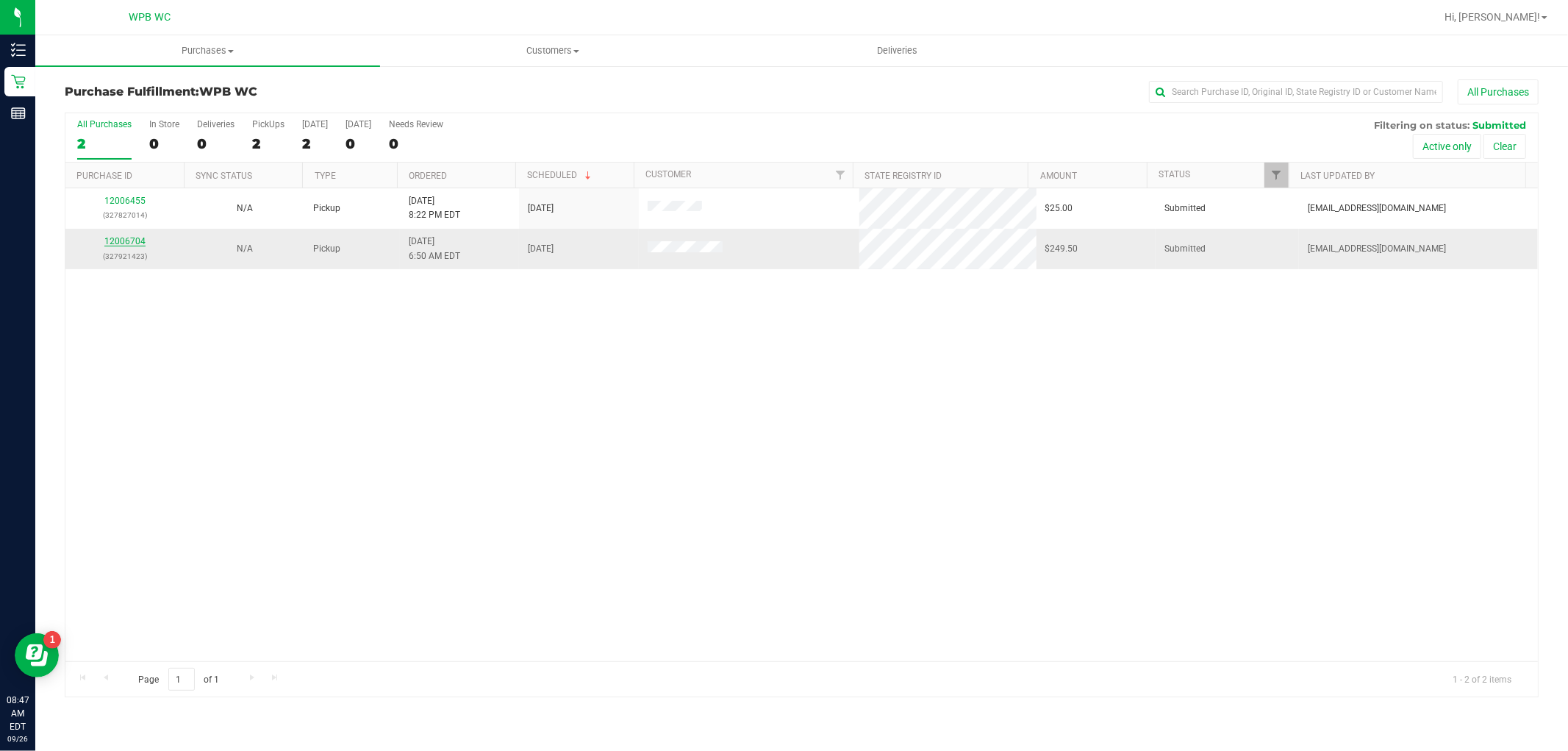
click at [107, 246] on link "12006704" at bounding box center [125, 241] width 41 height 11
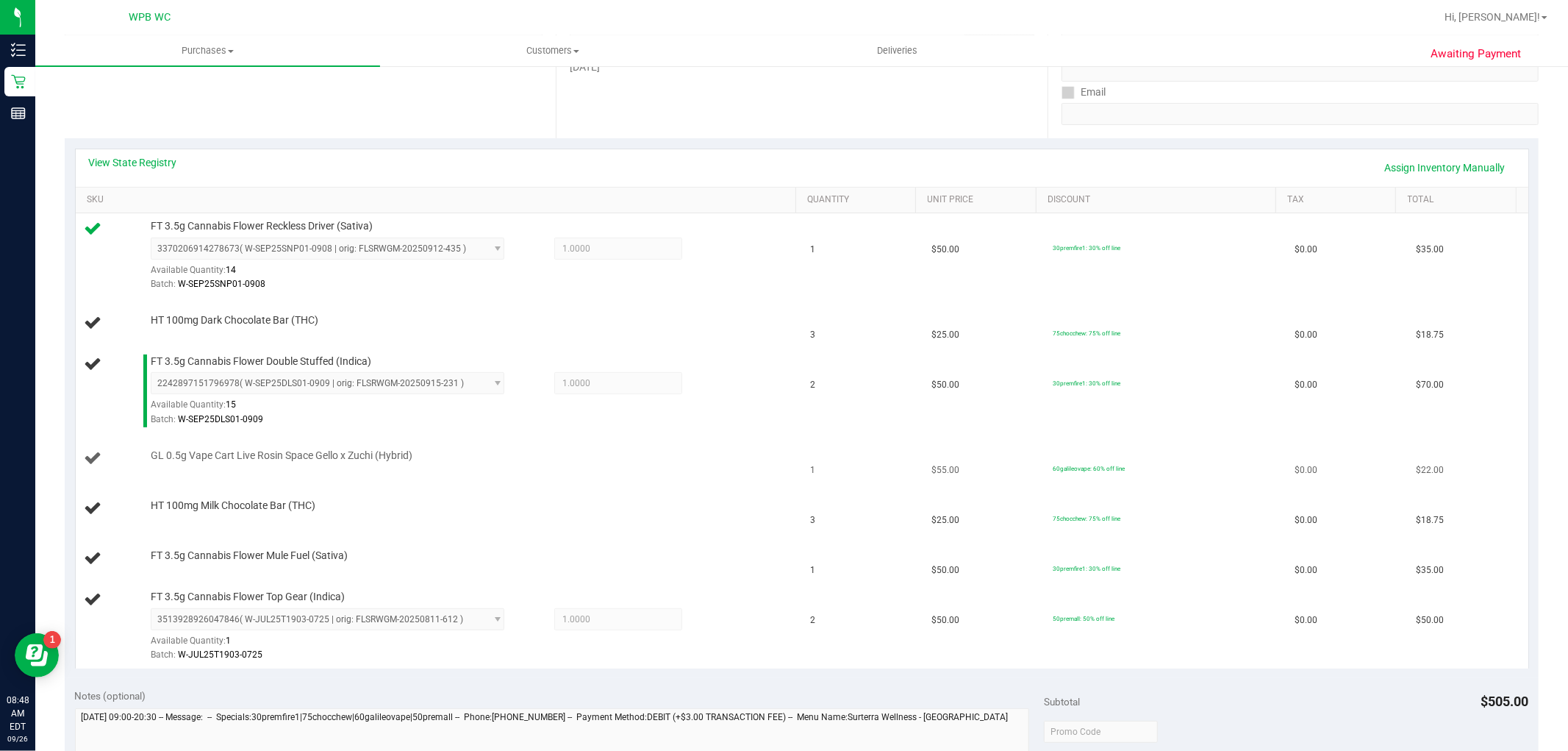
scroll to position [408, 0]
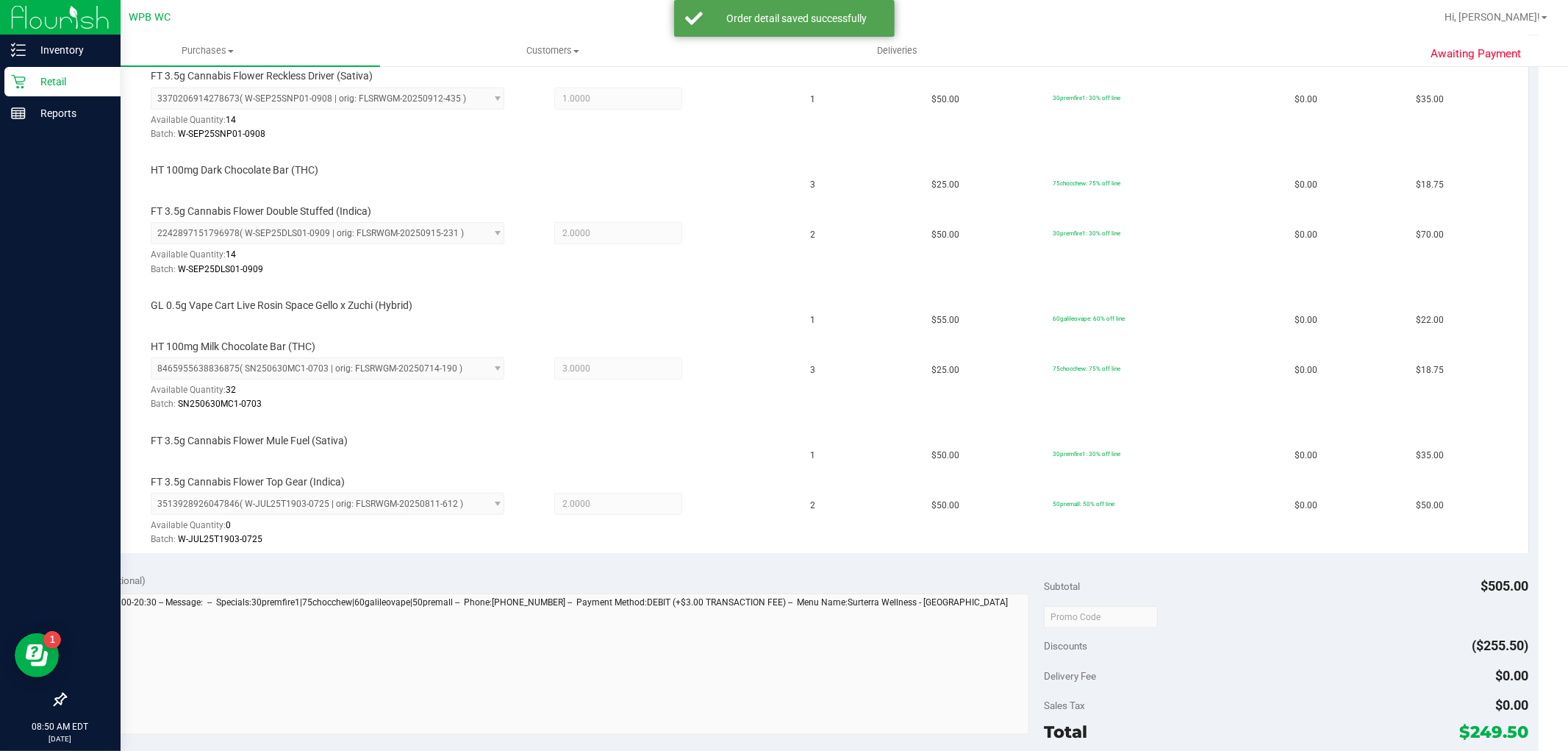
click at [30, 314] on div at bounding box center [60, 408] width 121 height 555
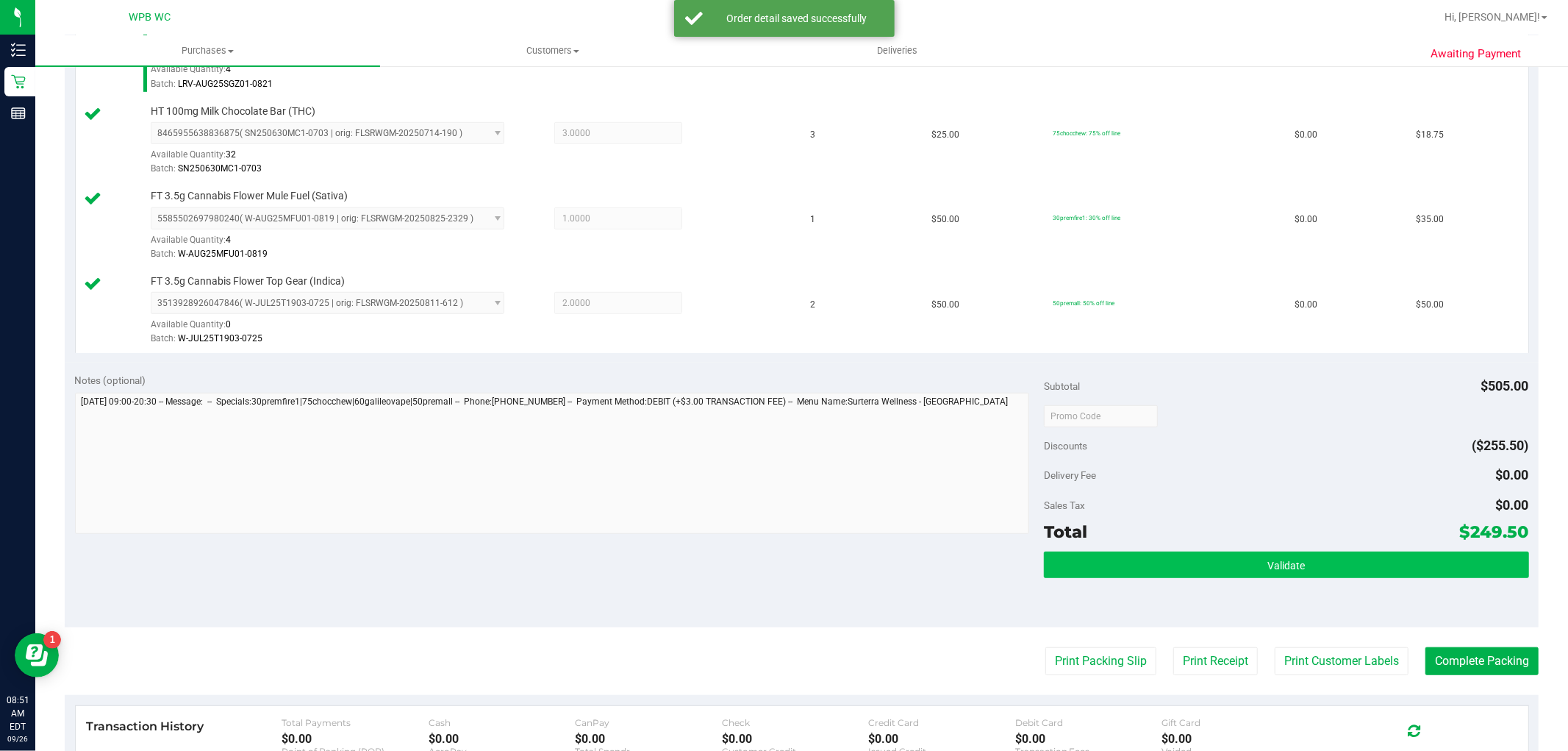
scroll to position [735, 0]
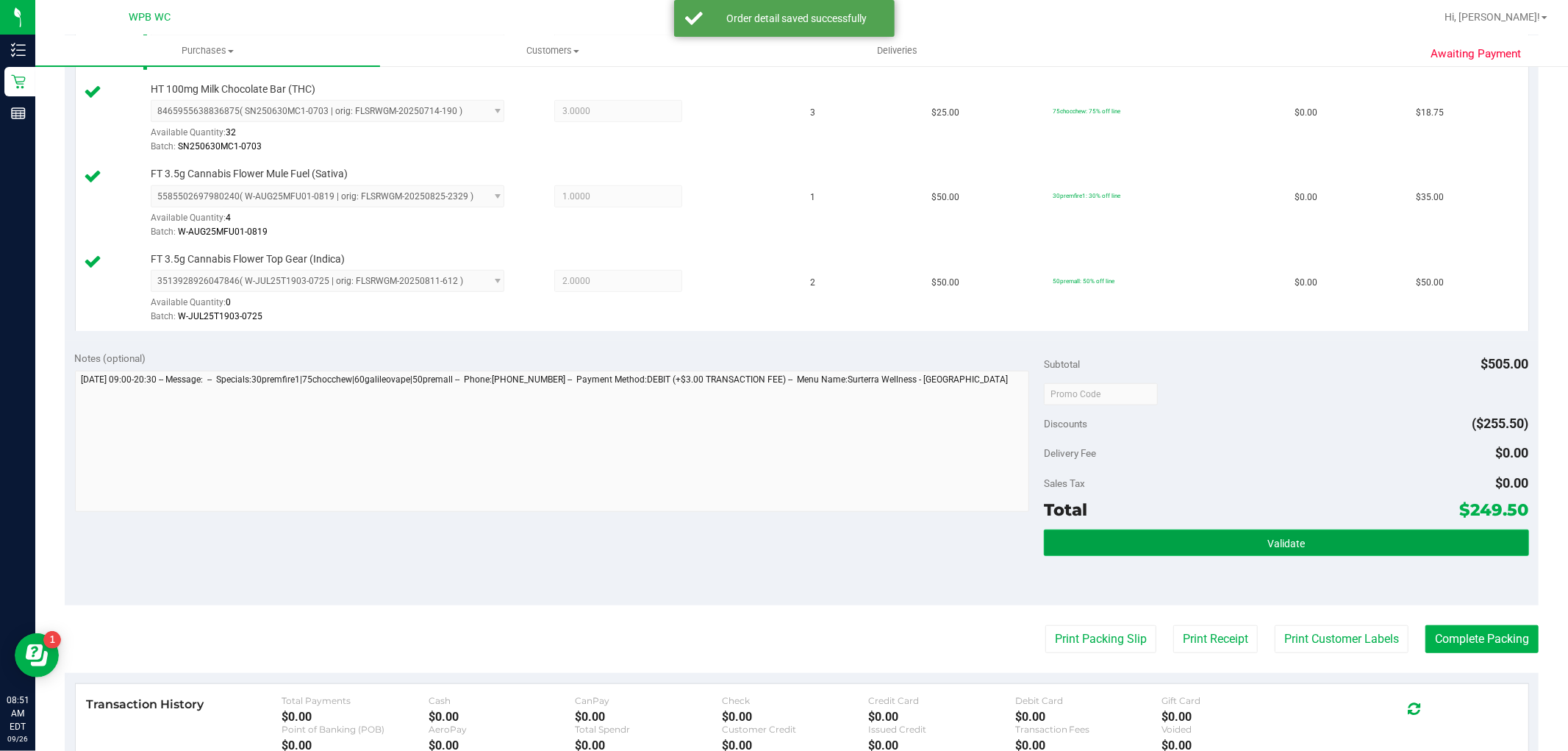
click at [1209, 543] on button "Validate" at bounding box center [1286, 543] width 485 height 27
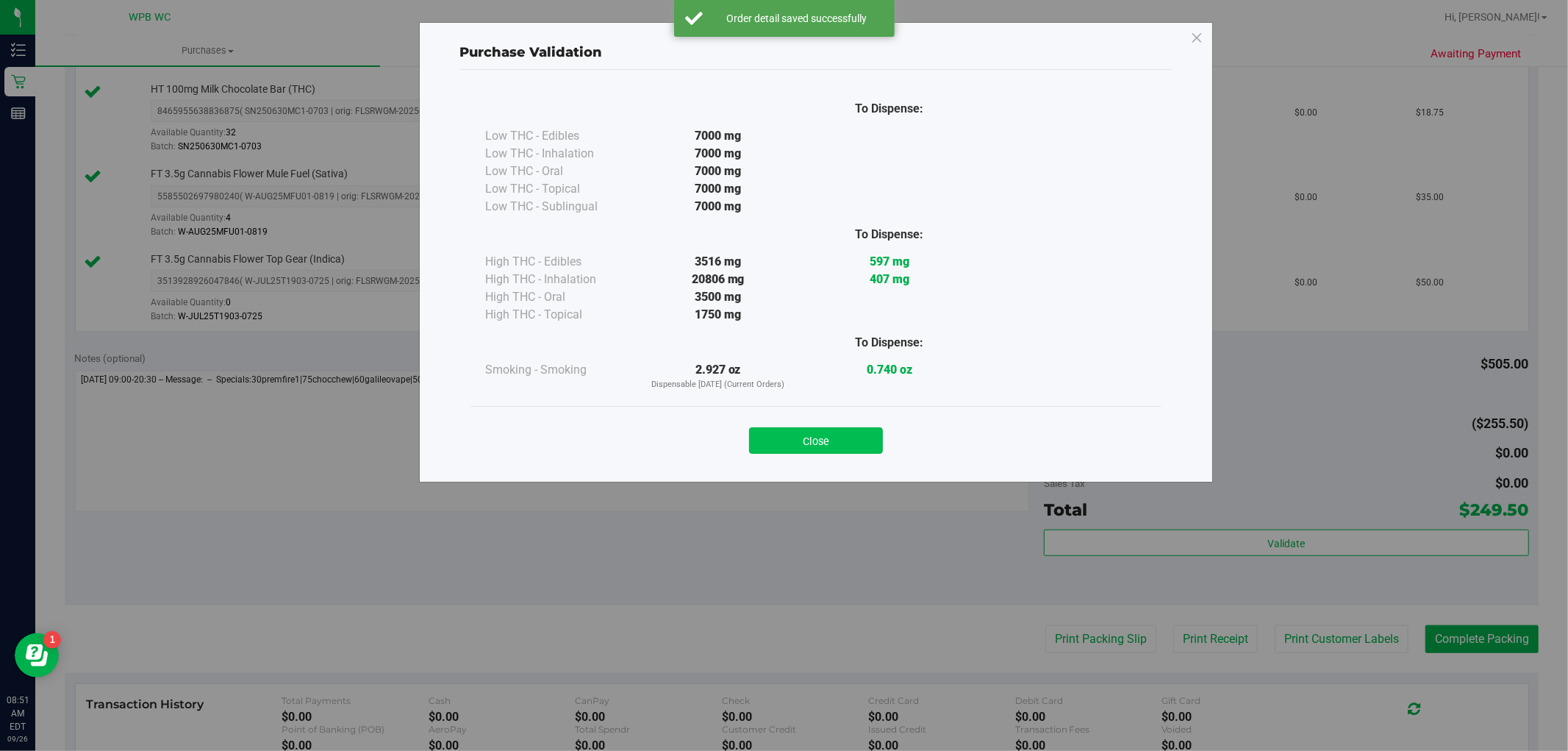
drag, startPoint x: 813, startPoint y: 435, endPoint x: 855, endPoint y: 439, distance: 42.2
click at [816, 435] on button "Close" at bounding box center [816, 440] width 134 height 27
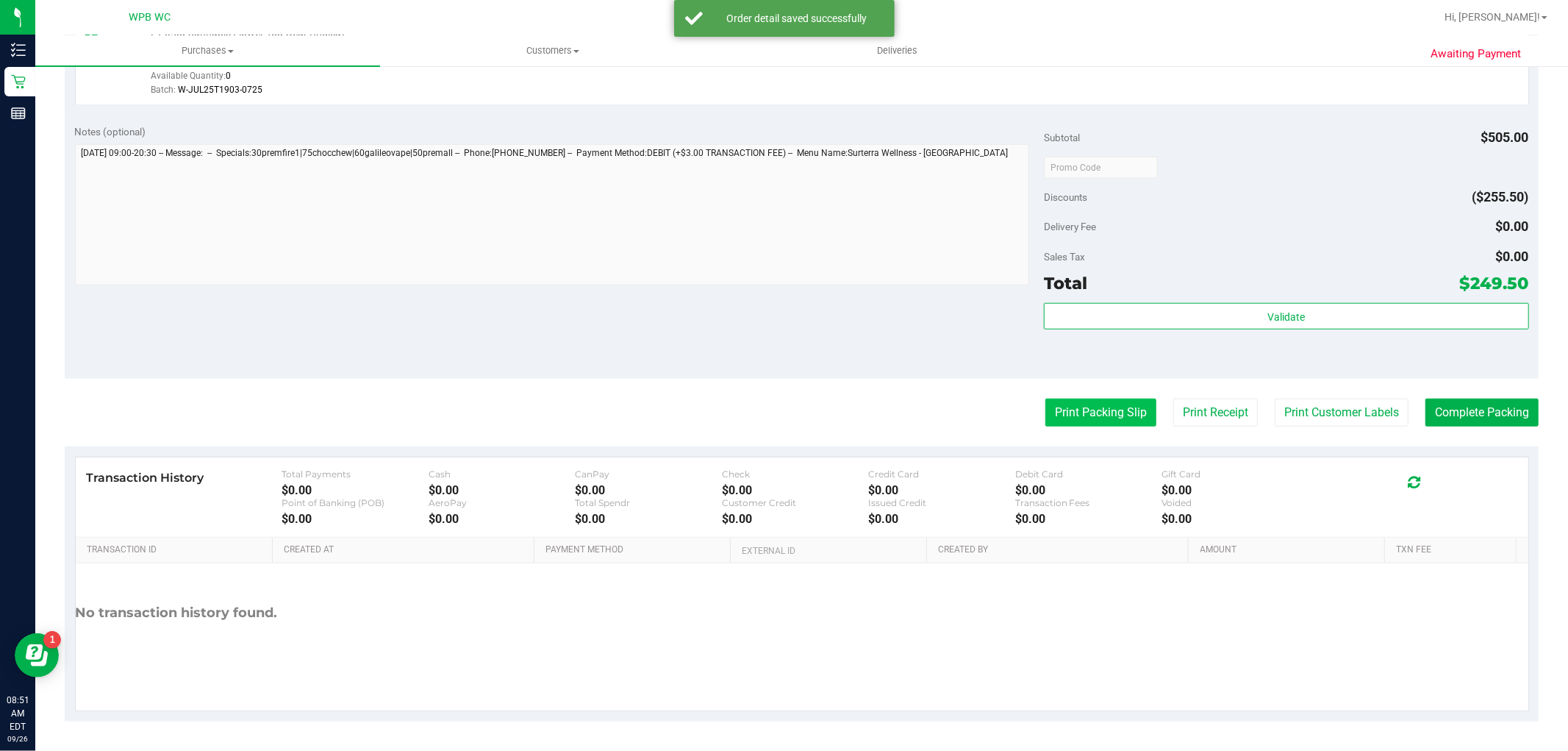
scroll to position [964, 0]
click at [1076, 415] on button "Print Packing Slip" at bounding box center [1101, 412] width 111 height 28
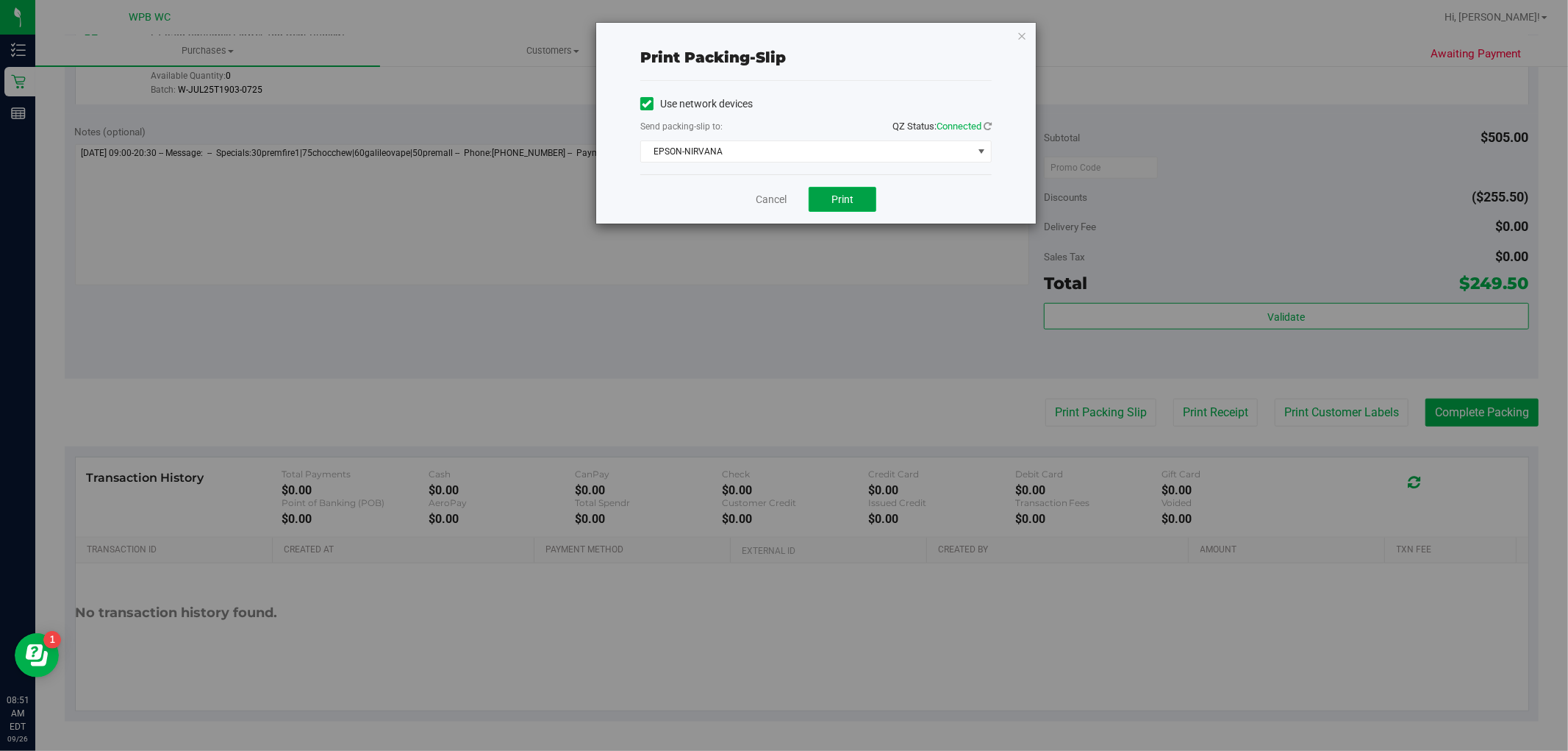
click at [851, 208] on button "Print" at bounding box center [843, 199] width 68 height 25
click at [1019, 36] on icon "button" at bounding box center [1022, 36] width 11 height 18
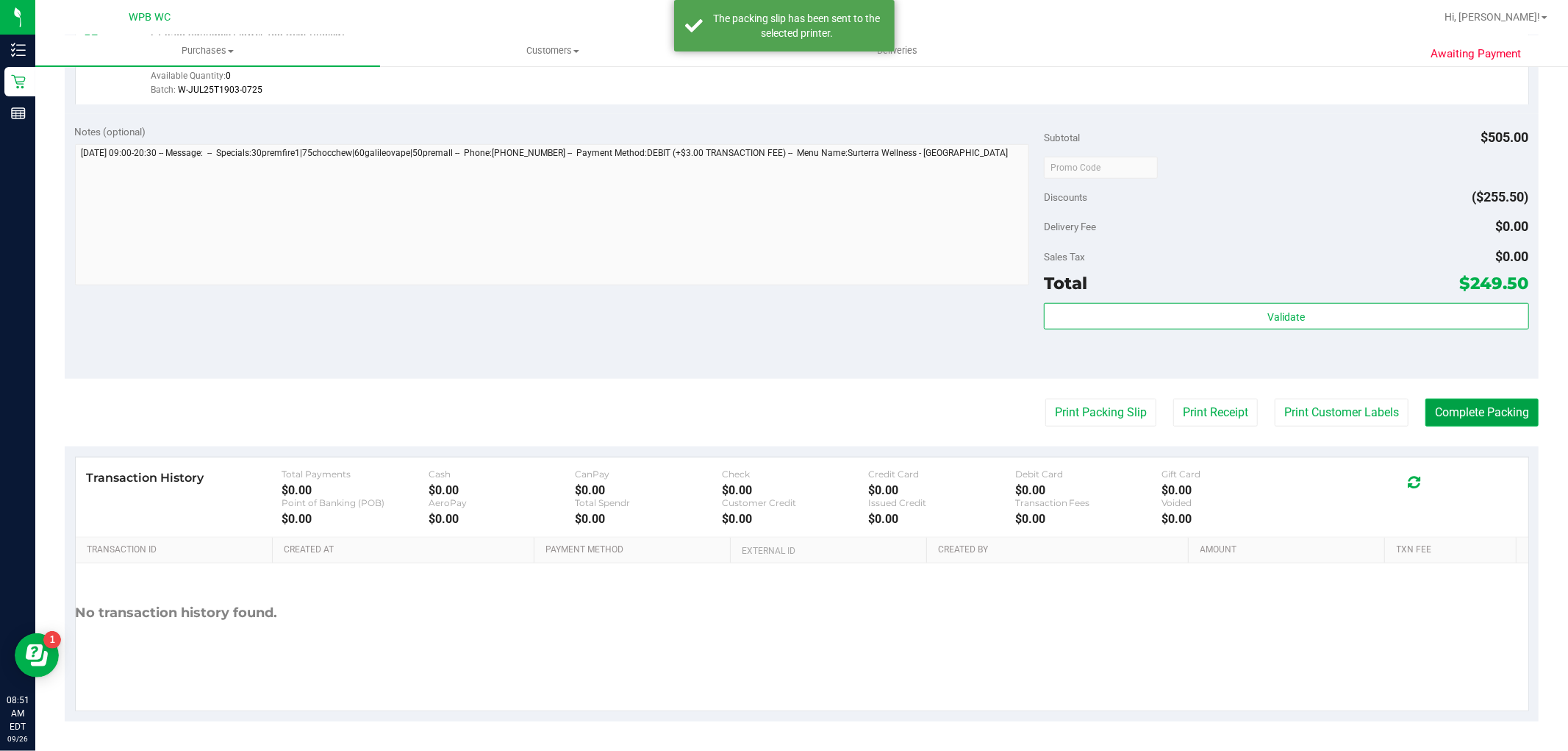
click at [1476, 401] on button "Complete Packing" at bounding box center [1482, 412] width 113 height 28
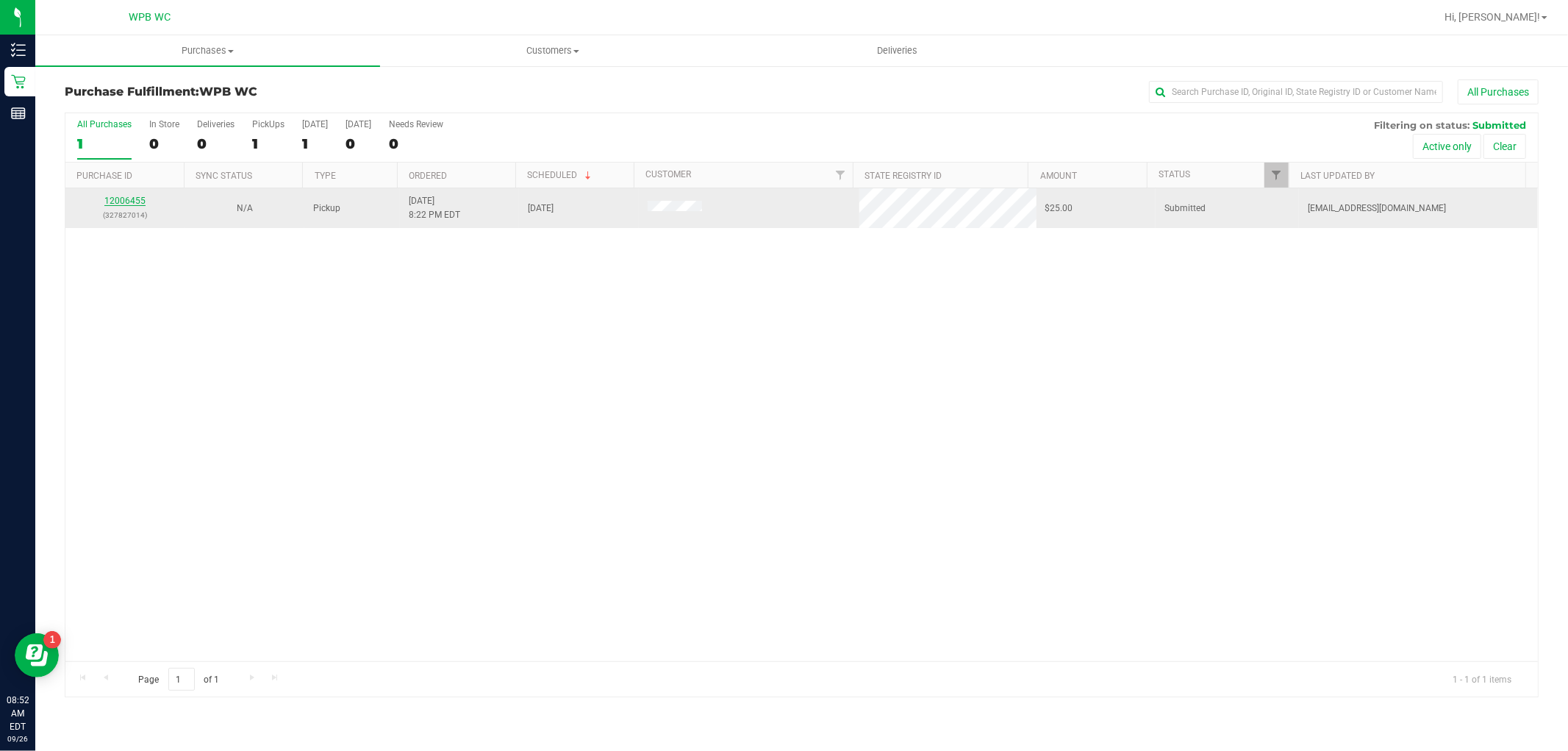
click at [135, 197] on link "12006455" at bounding box center [125, 201] width 41 height 11
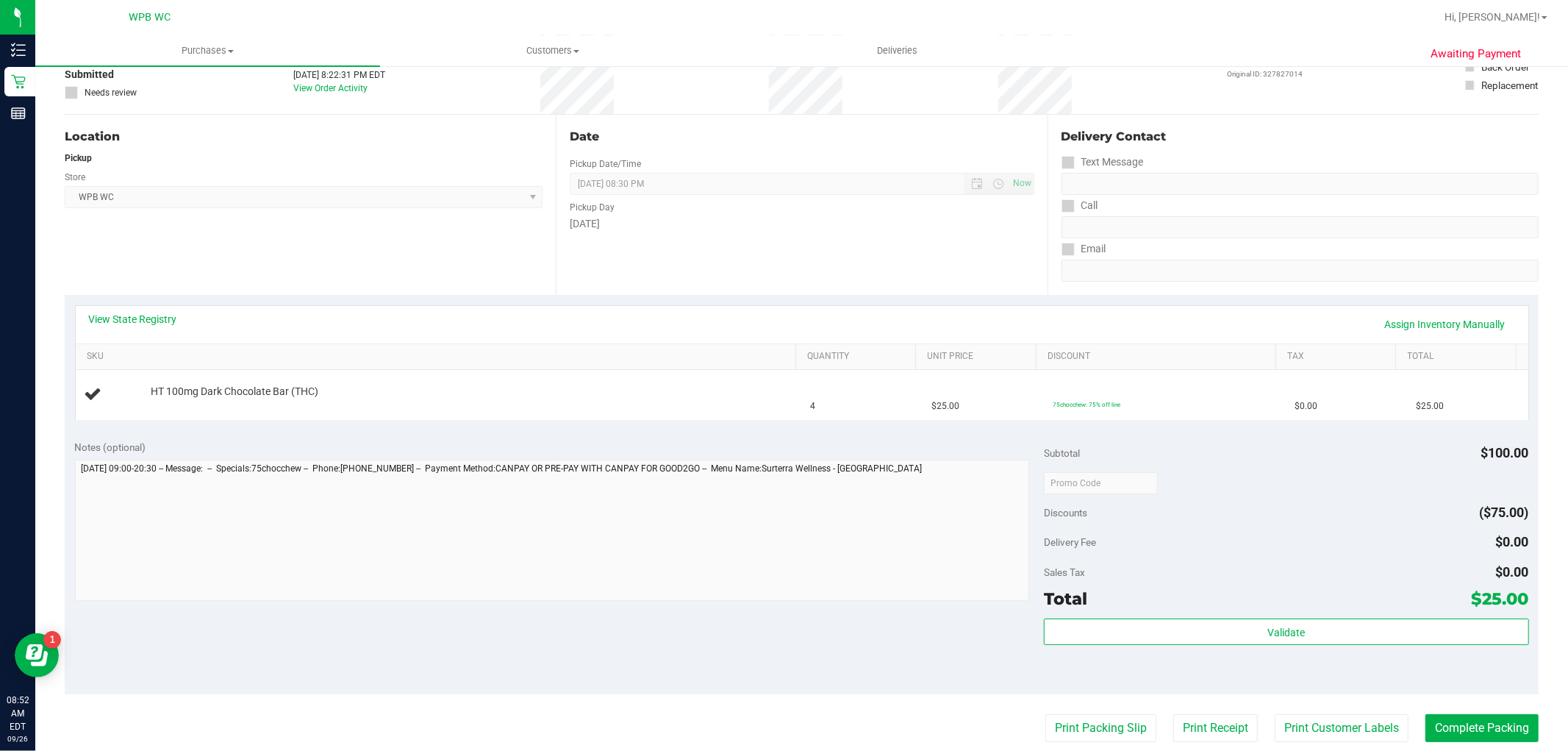
scroll to position [327, 0]
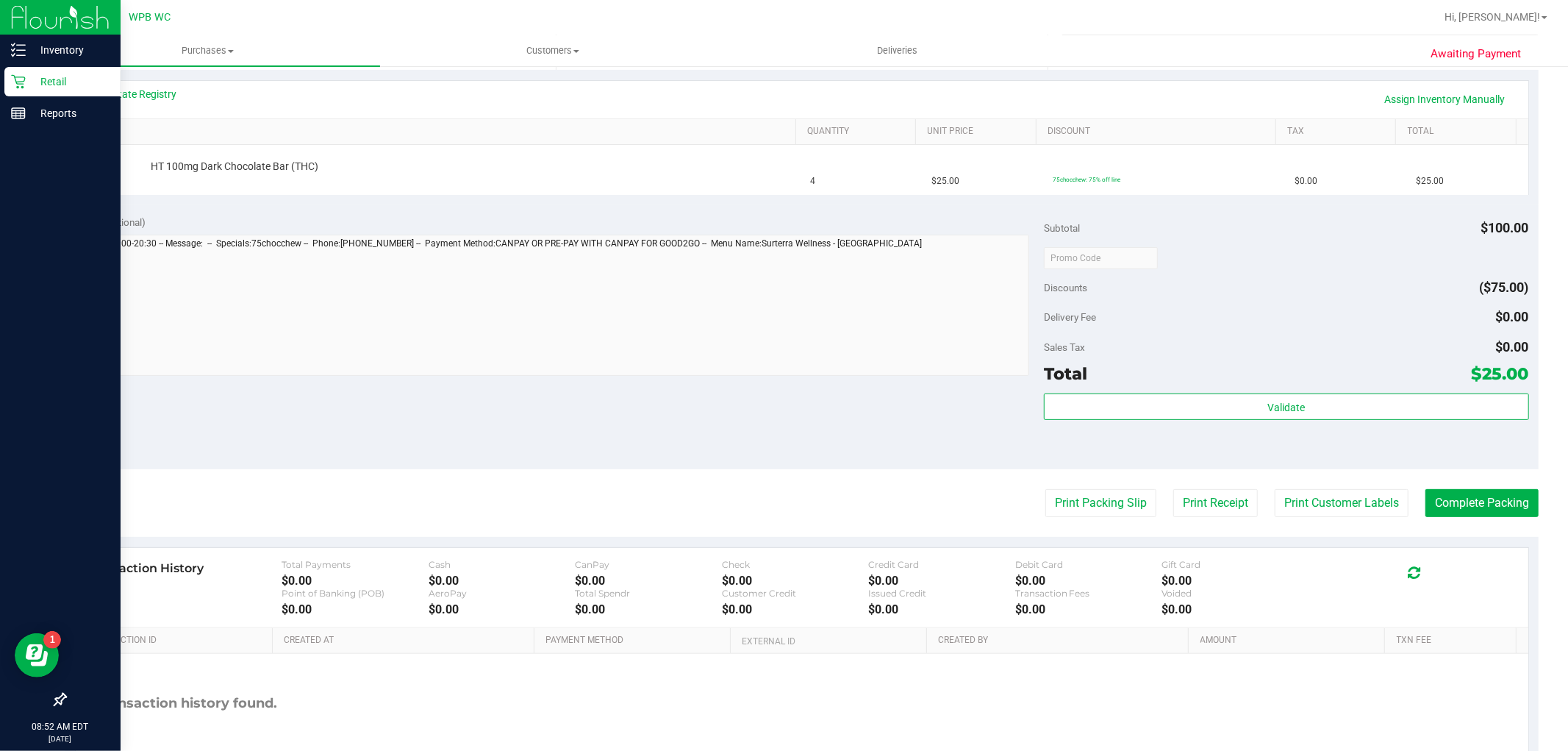
click at [54, 67] on div "Retail" at bounding box center [63, 81] width 116 height 29
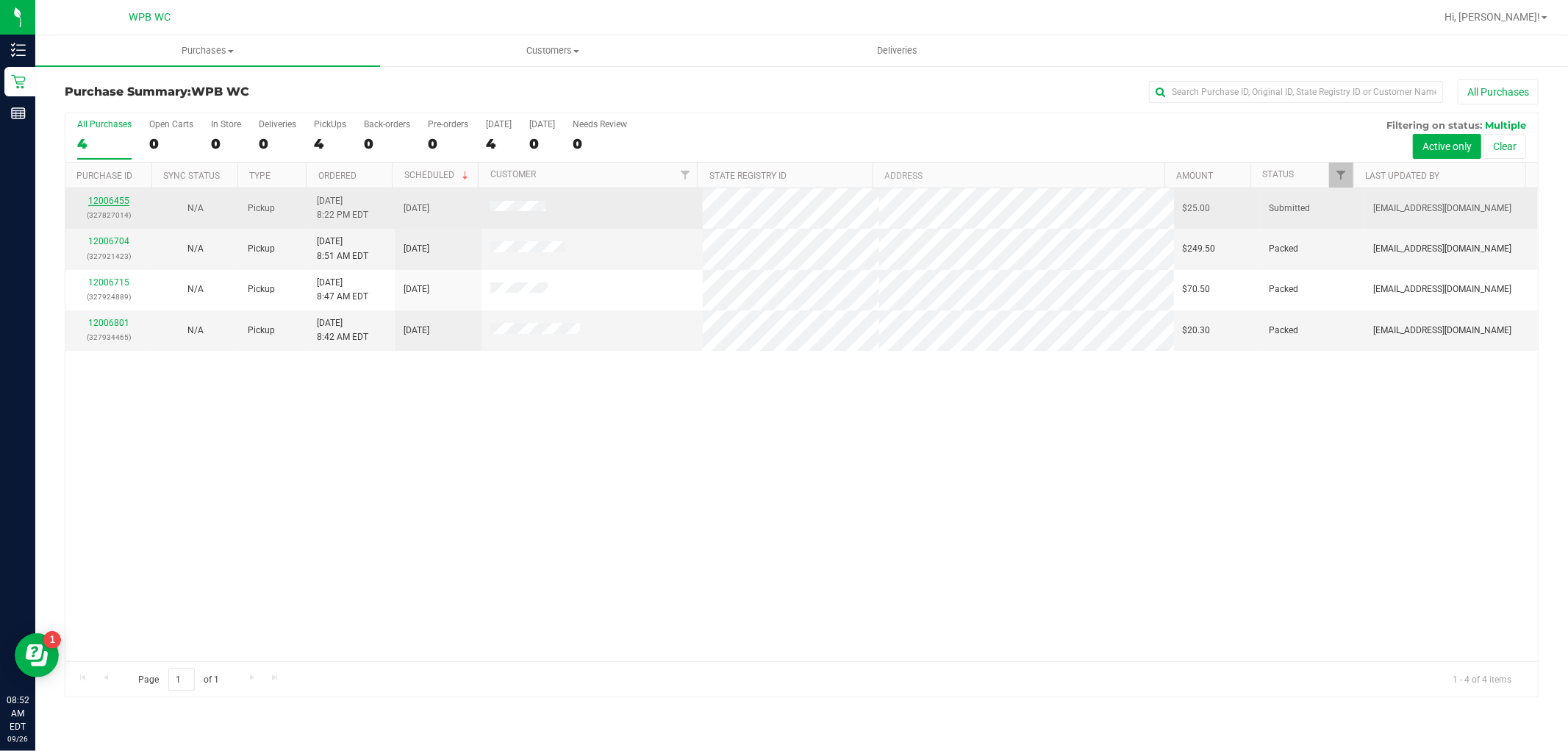
click at [104, 200] on link "12006455" at bounding box center [109, 201] width 41 height 11
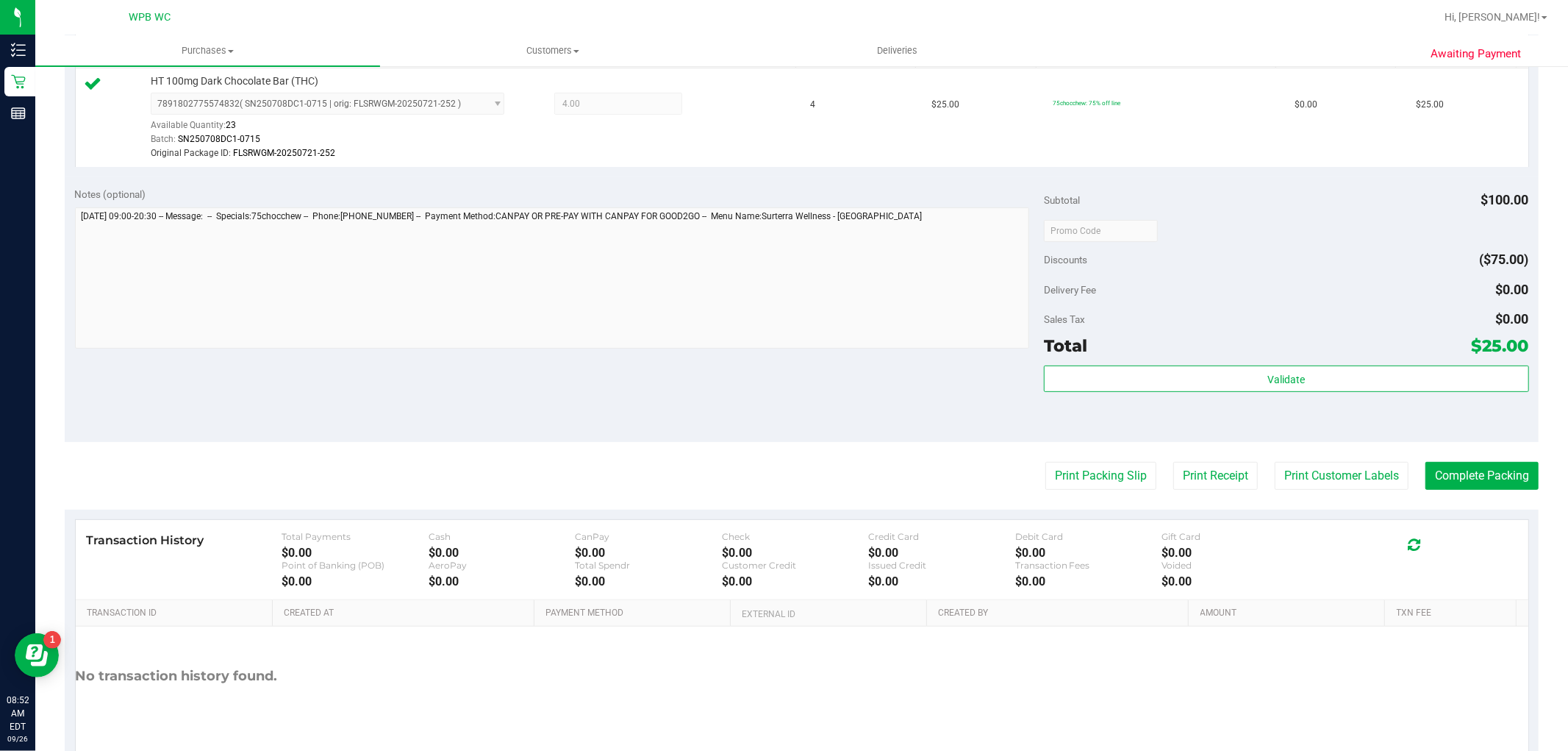
scroll to position [408, 0]
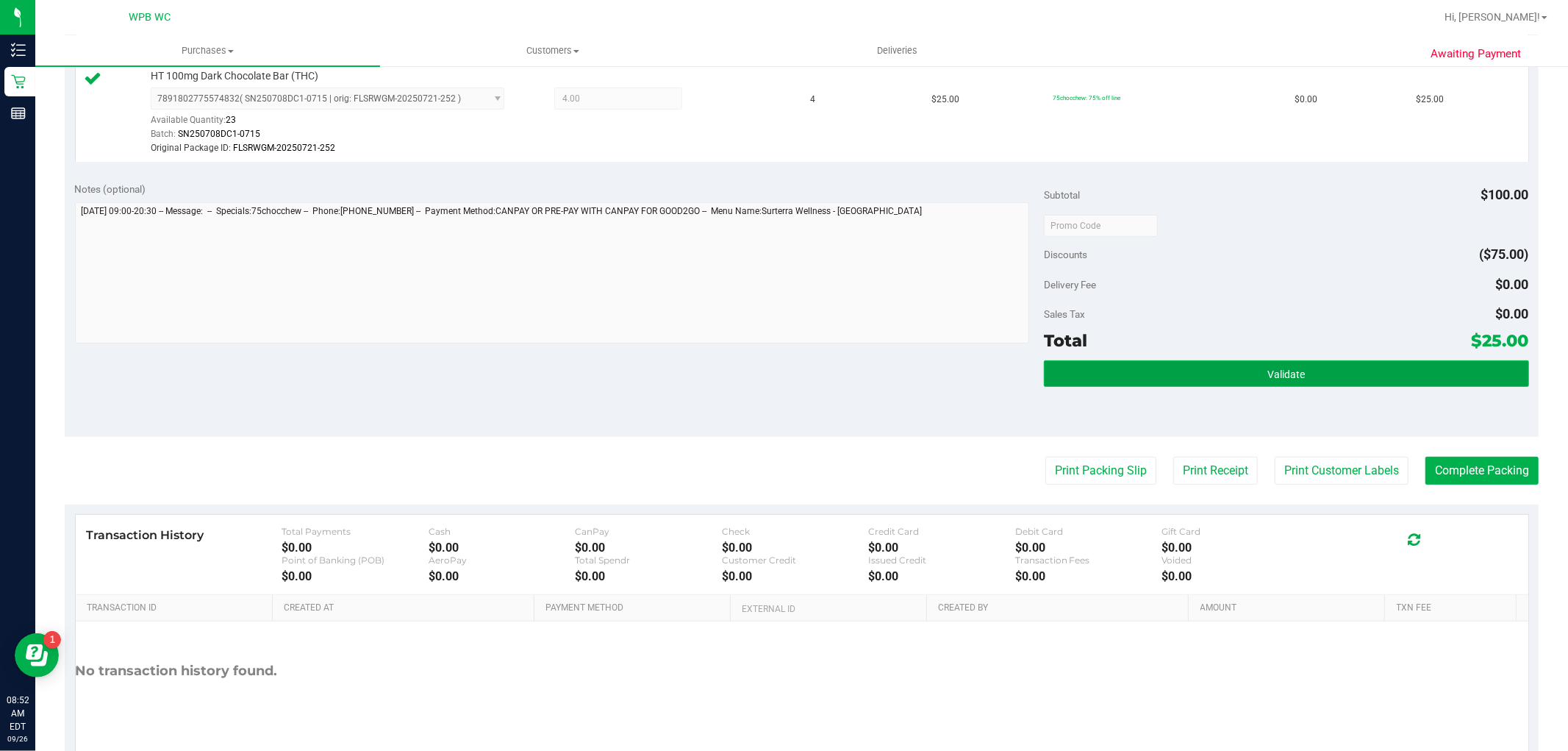
click at [1101, 380] on button "Validate" at bounding box center [1286, 373] width 485 height 27
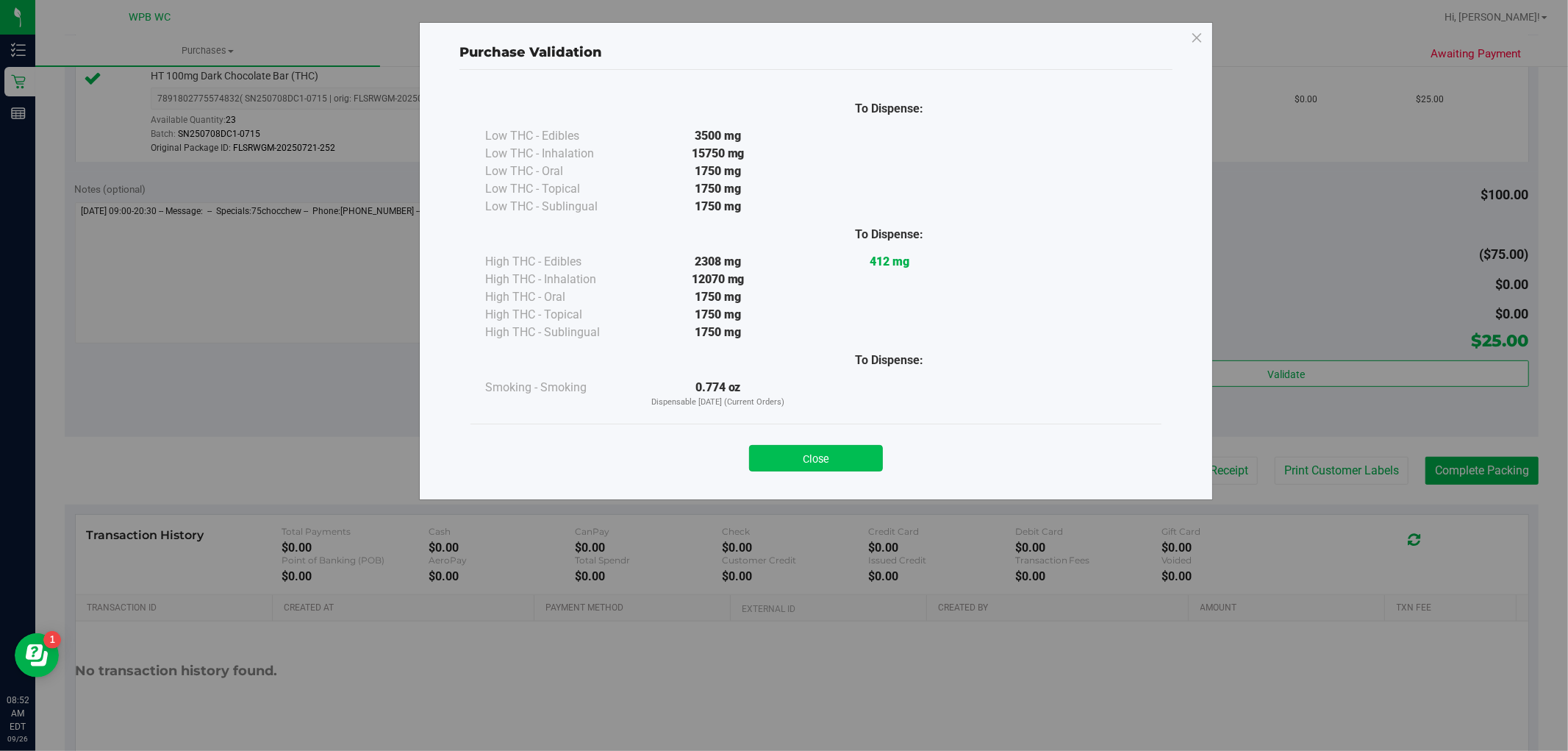
click at [796, 461] on button "Close" at bounding box center [816, 458] width 134 height 27
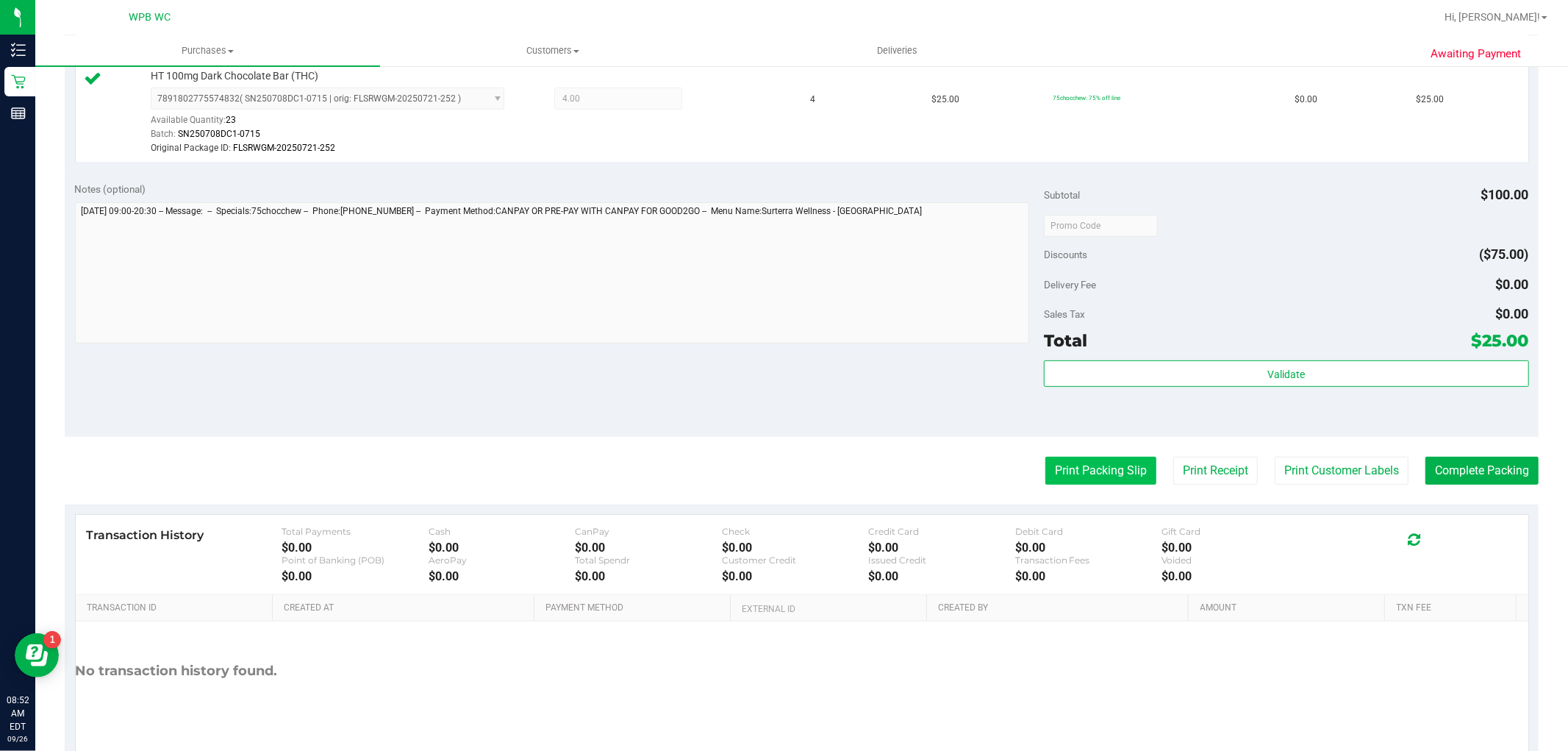
click at [1046, 469] on button "Print Packing Slip" at bounding box center [1101, 470] width 111 height 28
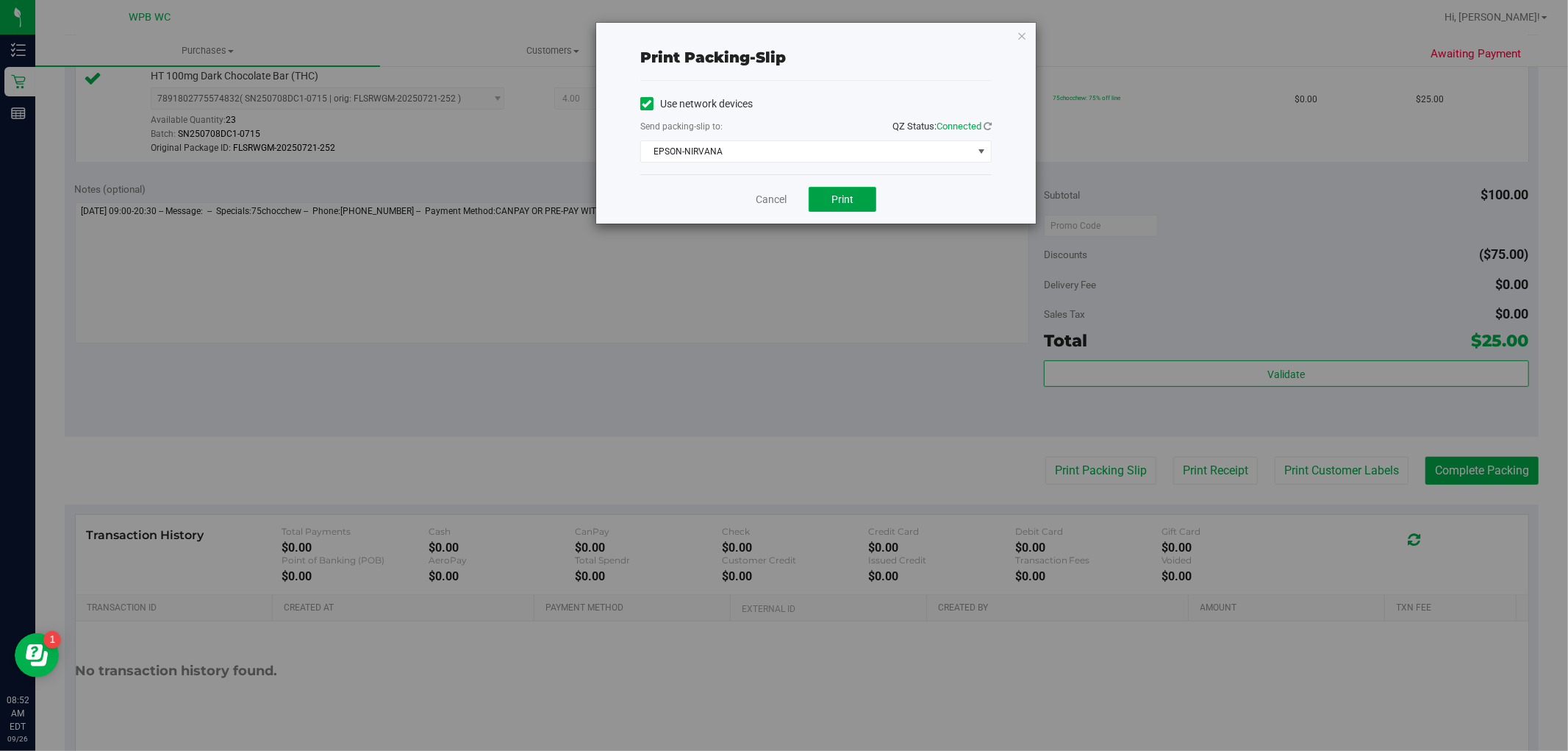
click at [848, 207] on button "Print" at bounding box center [843, 199] width 68 height 25
click at [1017, 31] on icon "button" at bounding box center [1022, 36] width 11 height 18
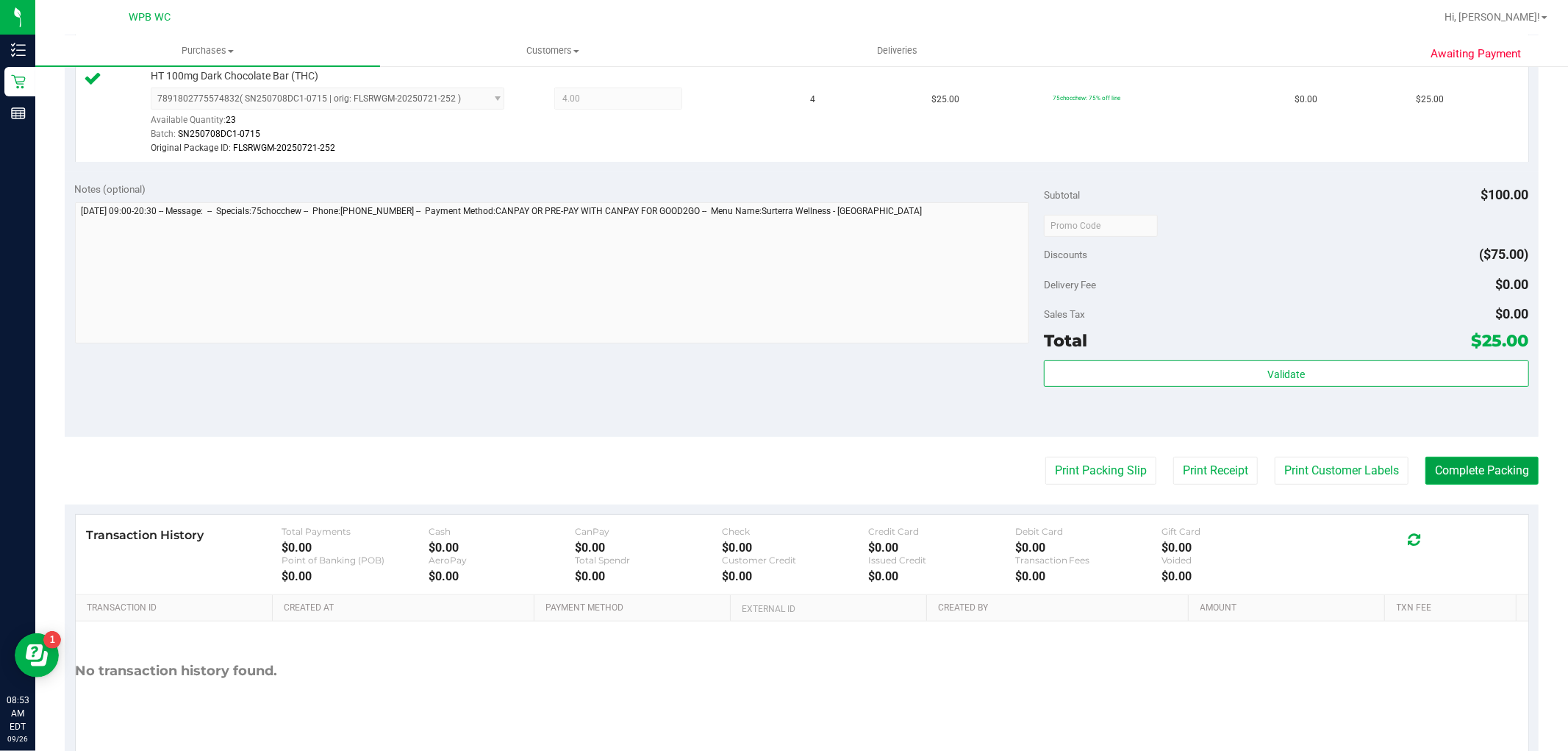
click at [1452, 472] on button "Complete Packing" at bounding box center [1482, 470] width 113 height 28
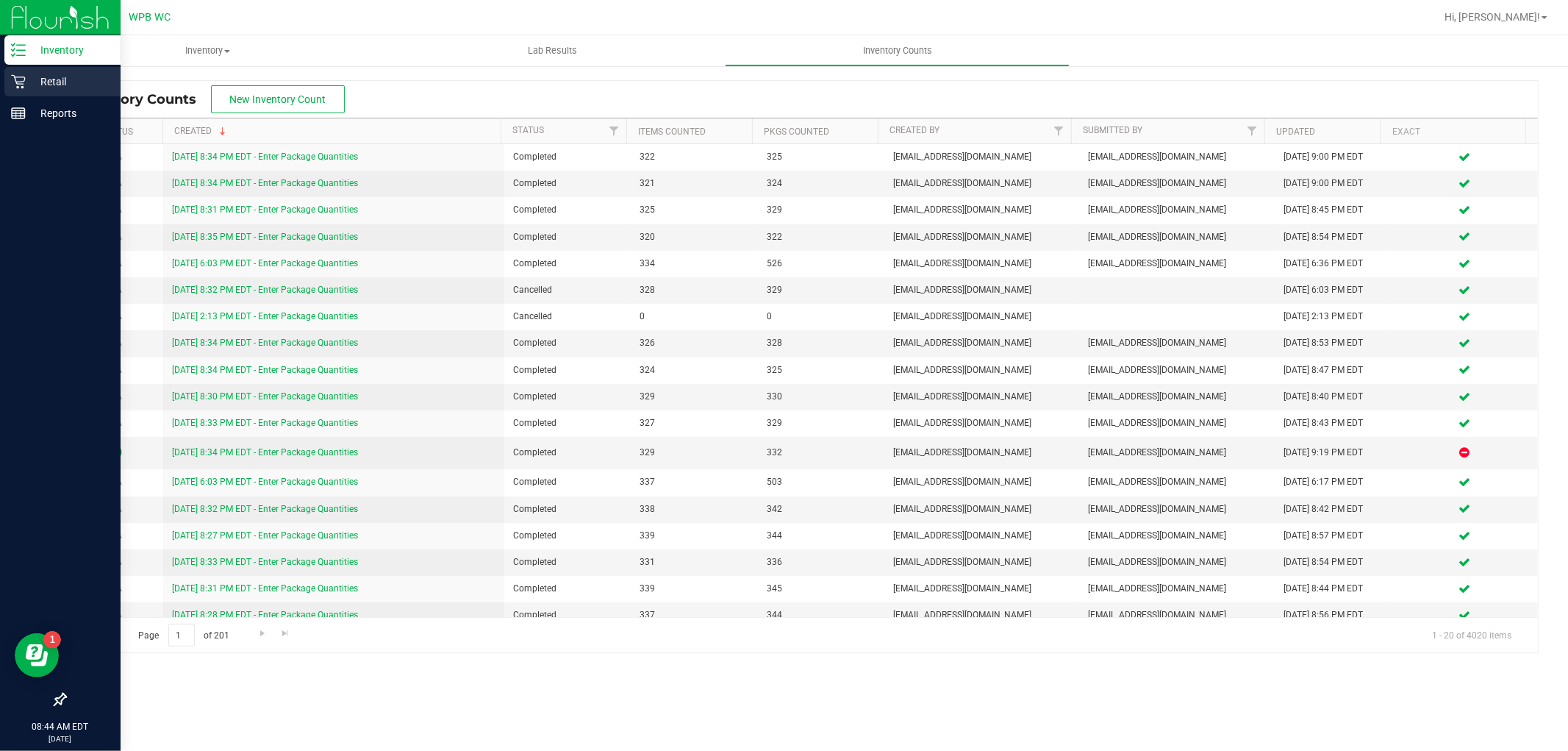
click at [64, 81] on p "Retail" at bounding box center [70, 82] width 88 height 18
